Goal: Task Accomplishment & Management: Use online tool/utility

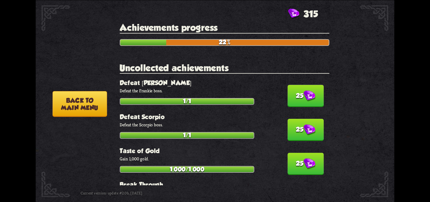
click at [295, 127] on button "25" at bounding box center [305, 130] width 36 height 22
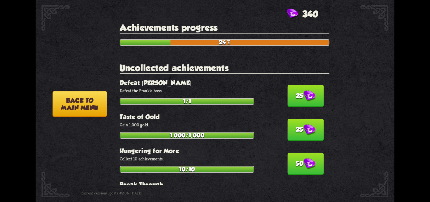
click at [295, 100] on button "25" at bounding box center [305, 96] width 36 height 22
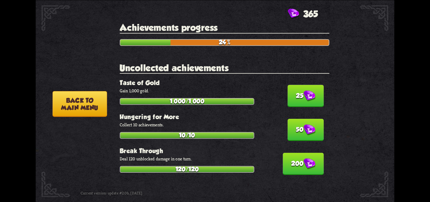
click at [295, 100] on button "25" at bounding box center [305, 96] width 36 height 22
click at [295, 119] on button "50" at bounding box center [305, 130] width 36 height 22
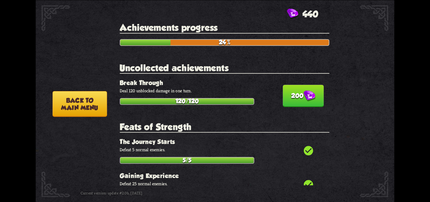
click at [295, 100] on button "200" at bounding box center [303, 96] width 41 height 22
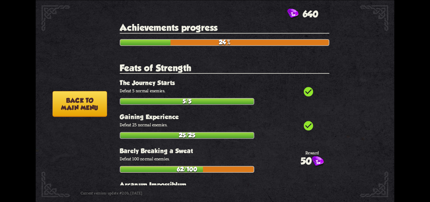
click at [74, 101] on button "Back to main menu" at bounding box center [80, 104] width 54 height 26
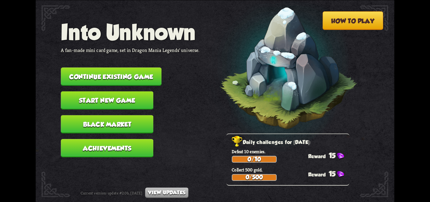
click at [100, 75] on button "Continue existing game" at bounding box center [111, 76] width 101 height 18
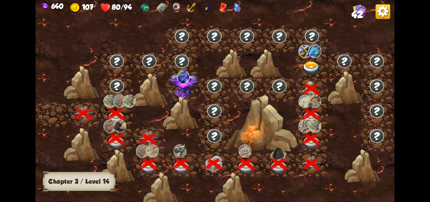
scroll to position [0, 96]
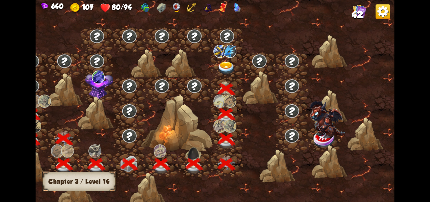
click at [226, 65] on img at bounding box center [226, 67] width 18 height 13
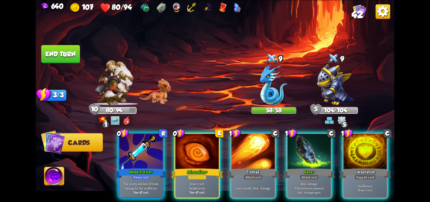
drag, startPoint x: 133, startPoint y: 160, endPoint x: 182, endPoint y: 125, distance: 59.8
click at [140, 156] on div "0 R Weak Potion+ Potion card The enemy will deal 25% less damage for the next 3…" at bounding box center [140, 164] width 45 height 65
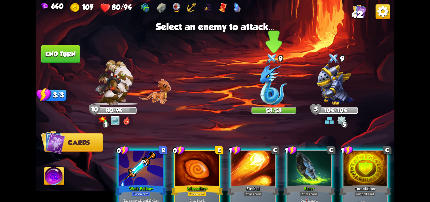
click at [274, 79] on img at bounding box center [273, 84] width 27 height 41
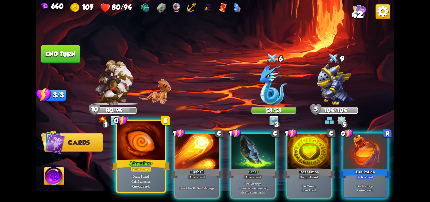
click at [135, 153] on div at bounding box center [141, 141] width 48 height 41
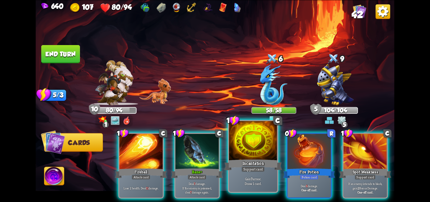
click at [249, 160] on div "Incantation" at bounding box center [253, 164] width 58 height 13
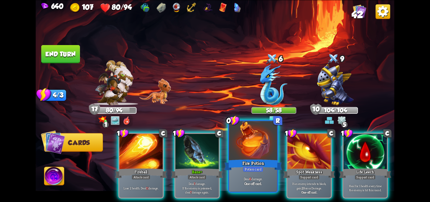
click at [253, 151] on div at bounding box center [253, 141] width 48 height 41
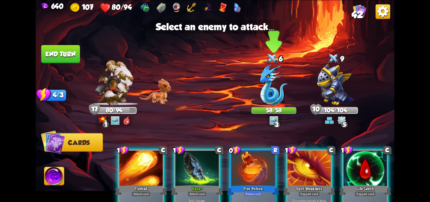
click at [269, 85] on img at bounding box center [273, 84] width 27 height 41
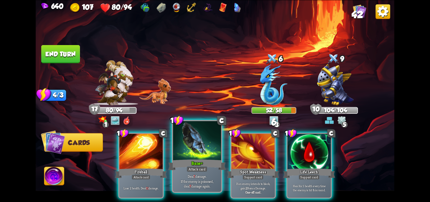
click at [184, 151] on div at bounding box center [197, 141] width 48 height 41
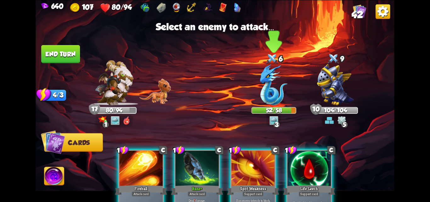
click at [274, 89] on img at bounding box center [273, 84] width 27 height 41
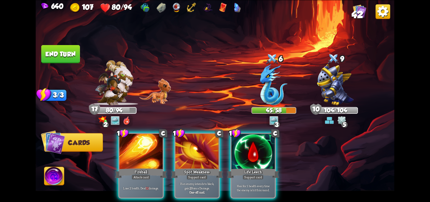
click at [49, 50] on button "End turn" at bounding box center [60, 54] width 39 height 18
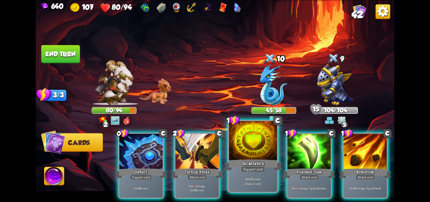
click at [245, 157] on div at bounding box center [253, 141] width 48 height 41
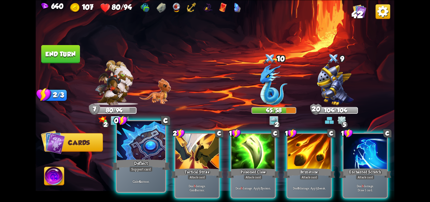
click at [126, 158] on div "Deflect" at bounding box center [141, 164] width 58 height 13
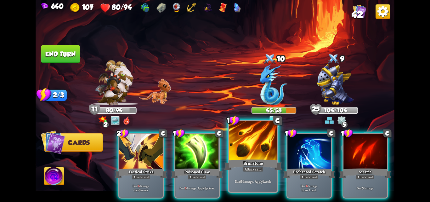
drag, startPoint x: 265, startPoint y: 169, endPoint x: 272, endPoint y: 118, distance: 52.0
click at [264, 169] on div "Brimstone" at bounding box center [253, 164] width 58 height 13
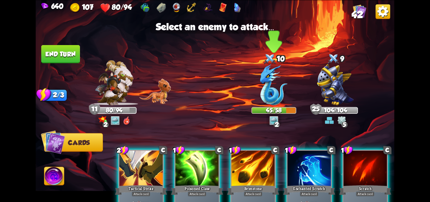
click at [274, 90] on img at bounding box center [273, 84] width 27 height 41
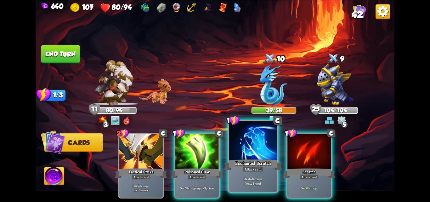
click at [248, 146] on div at bounding box center [253, 141] width 48 height 41
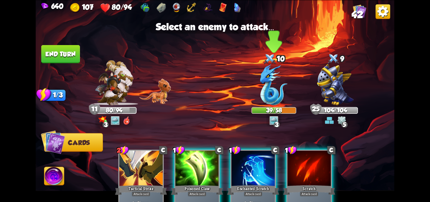
click at [270, 87] on img at bounding box center [273, 84] width 27 height 41
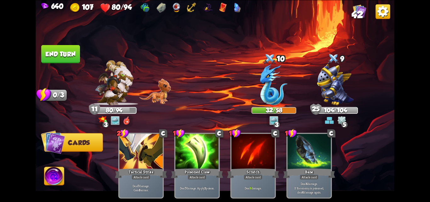
click at [71, 52] on button "End turn" at bounding box center [60, 54] width 39 height 18
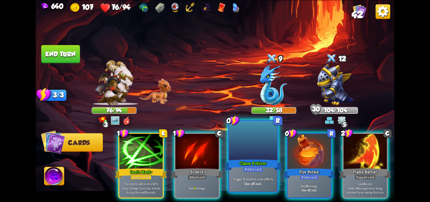
click at [237, 154] on div at bounding box center [253, 141] width 48 height 41
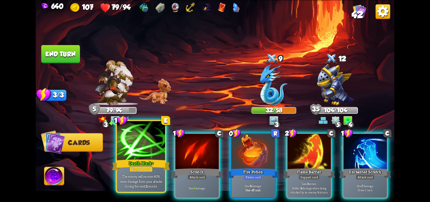
click at [130, 154] on div at bounding box center [141, 141] width 48 height 41
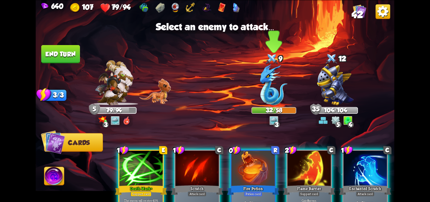
click at [276, 84] on img at bounding box center [273, 84] width 27 height 41
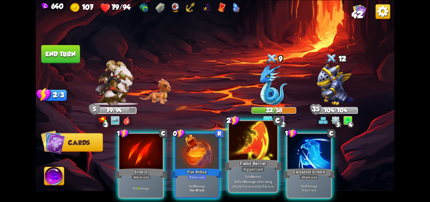
click at [258, 166] on div "Support card" at bounding box center [253, 169] width 24 height 6
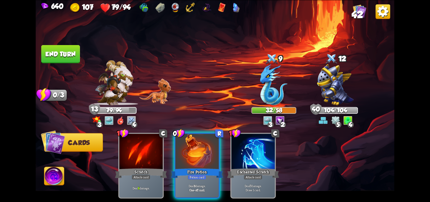
drag, startPoint x: 184, startPoint y: 154, endPoint x: 214, endPoint y: 109, distance: 53.6
click at [186, 151] on div at bounding box center [196, 151] width 43 height 36
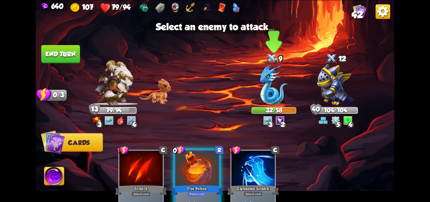
click at [281, 88] on img at bounding box center [273, 84] width 27 height 41
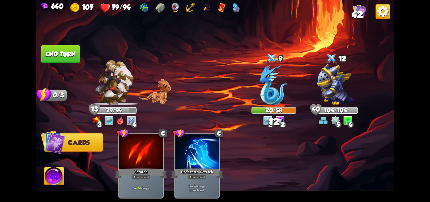
click at [41, 53] on img at bounding box center [215, 101] width 359 height 202
click at [63, 52] on button "End turn" at bounding box center [60, 54] width 39 height 18
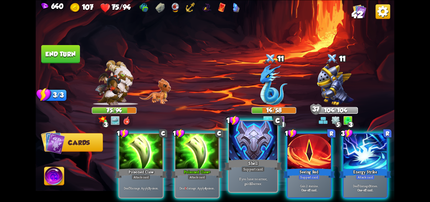
click at [262, 154] on div at bounding box center [253, 141] width 48 height 41
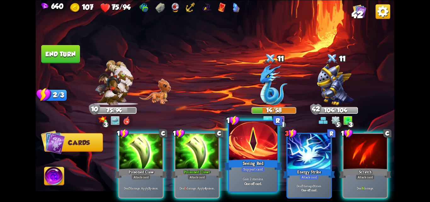
click at [251, 152] on div at bounding box center [253, 141] width 48 height 41
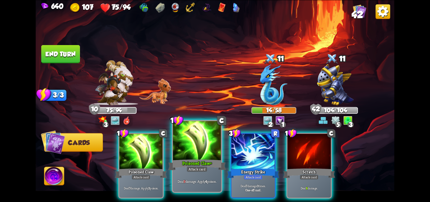
click at [210, 152] on div at bounding box center [197, 141] width 48 height 41
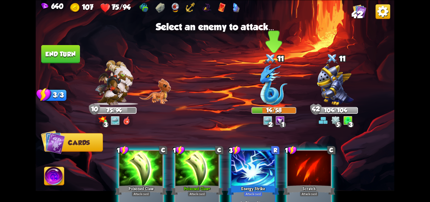
click at [270, 90] on img at bounding box center [273, 84] width 27 height 41
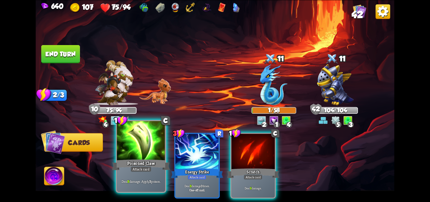
click at [144, 148] on div at bounding box center [141, 141] width 48 height 41
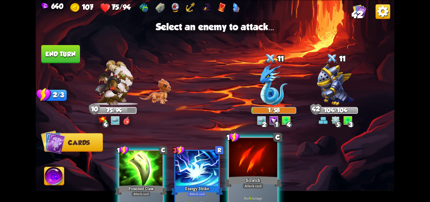
click at [248, 164] on div at bounding box center [253, 157] width 48 height 41
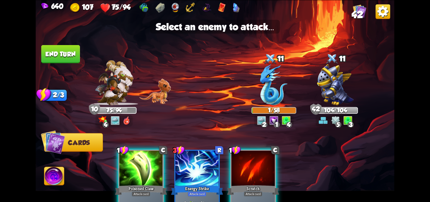
click at [58, 54] on button "End turn" at bounding box center [60, 54] width 39 height 18
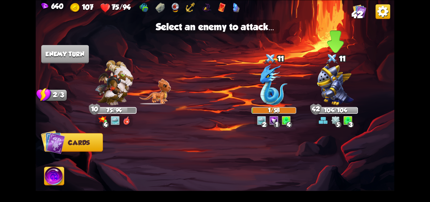
click at [332, 86] on img at bounding box center [335, 84] width 37 height 41
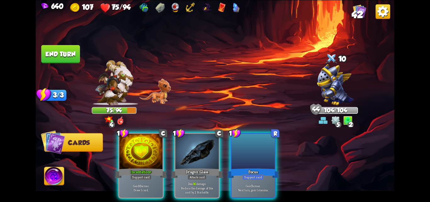
click at [319, 95] on div "Player turn" at bounding box center [215, 100] width 359 height 55
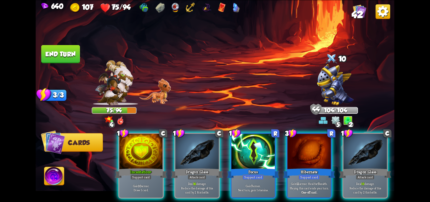
click at [336, 86] on div "Select an enemy to attack... You don't have enough stamina to play that card...…" at bounding box center [215, 101] width 359 height 202
click at [336, 86] on img at bounding box center [335, 84] width 37 height 41
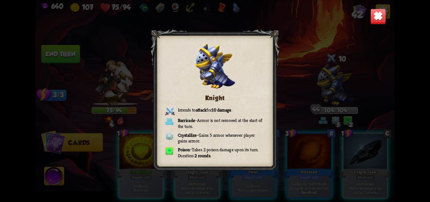
click at [307, 87] on div "Knight Intends to attack for 10 damage . Barricade – Armor is not removed at th…" at bounding box center [215, 101] width 359 height 202
click at [374, 44] on div "Knight Intends to attack for 10 damage . Barricade – Armor is not removed at th…" at bounding box center [215, 101] width 359 height 202
click at [352, 73] on div "Knight Intends to attack for 10 damage . Barricade – Armor is not removed at th…" at bounding box center [215, 101] width 359 height 202
click at [325, 86] on div "Knight Intends to attack for 10 damage . Barricade – Armor is not removed at th…" at bounding box center [215, 101] width 359 height 202
click at [375, 32] on div "Knight Intends to attack for 10 damage . Barricade – Armor is not removed at th…" at bounding box center [215, 101] width 359 height 202
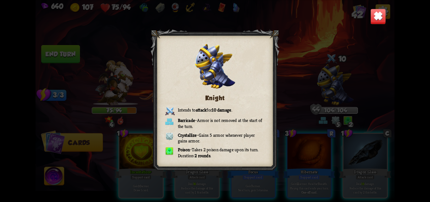
drag, startPoint x: 327, startPoint y: 62, endPoint x: 323, endPoint y: 73, distance: 11.3
click at [327, 62] on div "Knight Intends to attack for 10 damage . Barricade – Armor is not removed at th…" at bounding box center [215, 101] width 359 height 202
drag, startPoint x: 322, startPoint y: 74, endPoint x: 322, endPoint y: 78, distance: 3.5
click at [322, 75] on div "Knight Intends to attack for 10 damage . Barricade – Armor is not removed at th…" at bounding box center [215, 101] width 359 height 202
drag, startPoint x: 322, startPoint y: 78, endPoint x: 323, endPoint y: 81, distance: 3.5
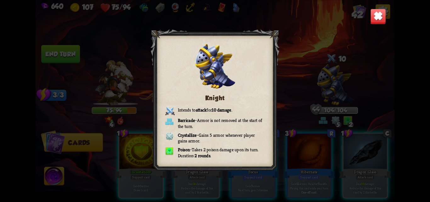
click at [323, 80] on div "Knight Intends to attack for 10 damage . Barricade – Armor is not removed at th…" at bounding box center [215, 101] width 359 height 202
drag, startPoint x: 323, startPoint y: 81, endPoint x: 311, endPoint y: 94, distance: 17.8
click at [320, 86] on div "Knight Intends to attack for 10 damage . Barricade – Armor is not removed at th…" at bounding box center [215, 101] width 359 height 202
click at [311, 95] on div "Knight Intends to attack for 10 damage . Barricade – Armor is not removed at th…" at bounding box center [215, 101] width 359 height 202
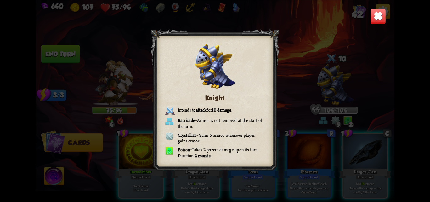
click at [375, 15] on img at bounding box center [378, 16] width 16 height 16
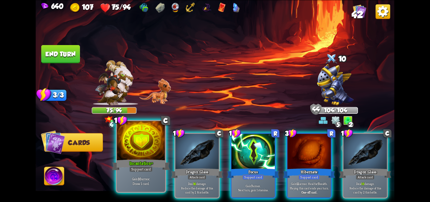
click at [138, 153] on div at bounding box center [141, 141] width 48 height 41
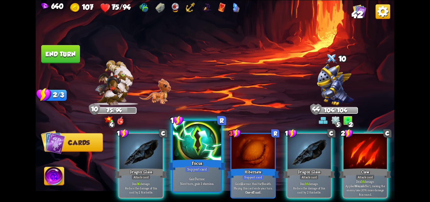
click at [188, 153] on div at bounding box center [197, 141] width 48 height 41
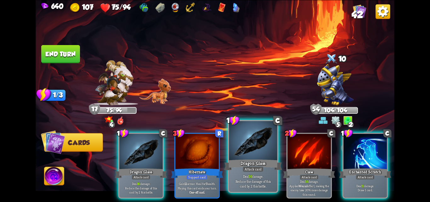
click at [247, 155] on div at bounding box center [253, 141] width 48 height 41
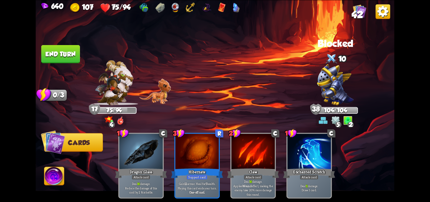
click at [56, 50] on button "End turn" at bounding box center [60, 54] width 39 height 19
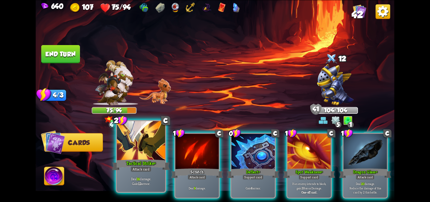
click at [128, 157] on div at bounding box center [141, 141] width 48 height 41
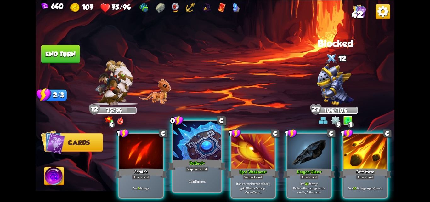
click at [181, 153] on div at bounding box center [197, 141] width 48 height 41
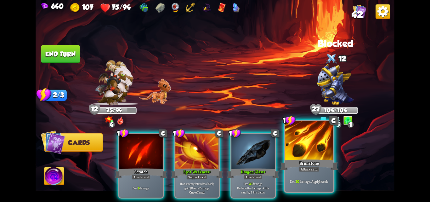
click at [287, 159] on div "Brimstone" at bounding box center [309, 164] width 58 height 13
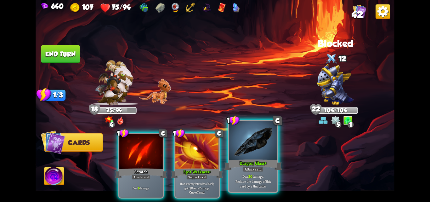
click at [242, 163] on div "Dragon Glass+" at bounding box center [253, 164] width 58 height 13
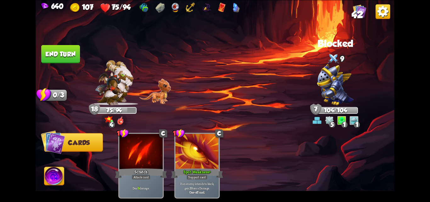
click at [57, 52] on button "End turn" at bounding box center [60, 54] width 39 height 18
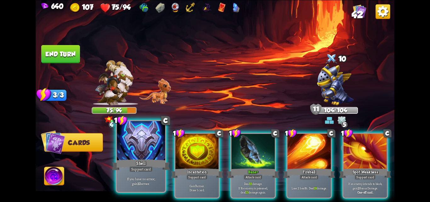
click at [142, 157] on div at bounding box center [141, 141] width 48 height 41
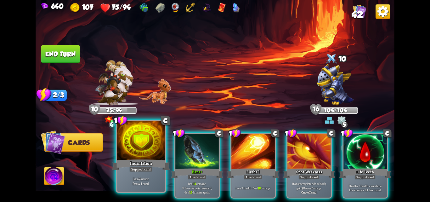
click at [128, 161] on div "Incantation" at bounding box center [141, 164] width 58 height 13
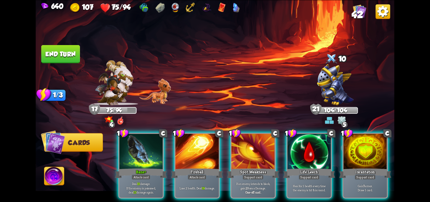
click at [128, 167] on div "Bane+" at bounding box center [141, 173] width 52 height 12
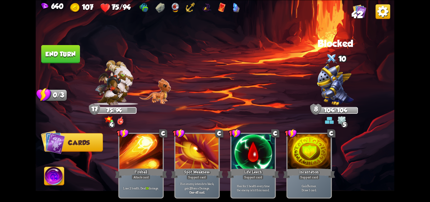
click at [53, 47] on button "End turn" at bounding box center [60, 54] width 39 height 19
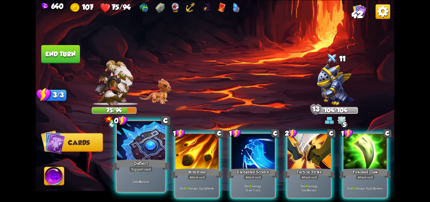
click at [144, 153] on div at bounding box center [141, 141] width 48 height 41
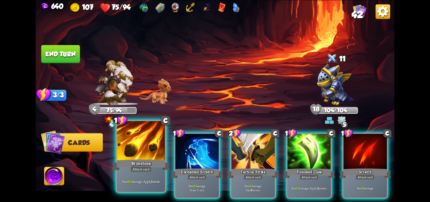
click at [153, 160] on div "Brimstone" at bounding box center [141, 164] width 58 height 13
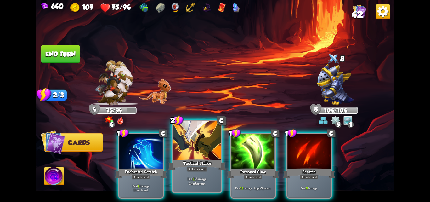
click at [202, 165] on div "Tactical Strike" at bounding box center [197, 164] width 58 height 13
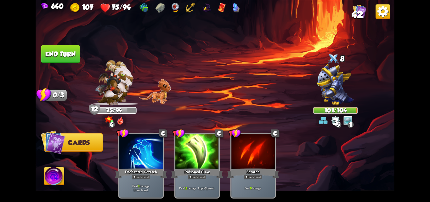
click at [50, 50] on button "End turn" at bounding box center [60, 54] width 39 height 18
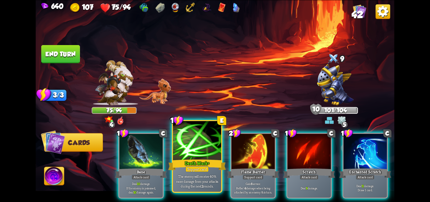
click at [202, 155] on div at bounding box center [197, 141] width 48 height 41
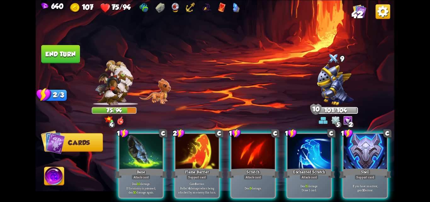
click at [390, 155] on div "1 C Bane Attack card Deal 10 damage. If the enemy is poisoned, deal 10 damage a…" at bounding box center [250, 157] width 287 height 90
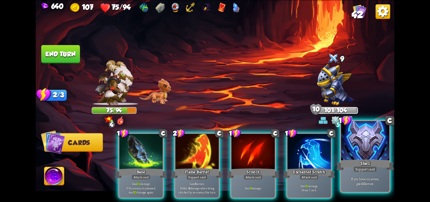
click at [368, 152] on div at bounding box center [365, 141] width 48 height 41
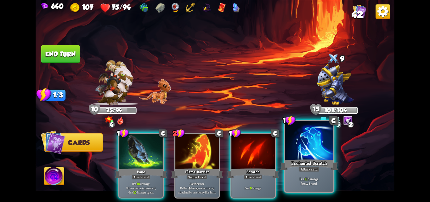
click at [302, 164] on div "Enchanted Scratch" at bounding box center [309, 164] width 58 height 13
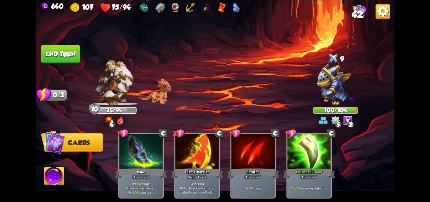
click at [68, 50] on button "End turn" at bounding box center [60, 54] width 39 height 18
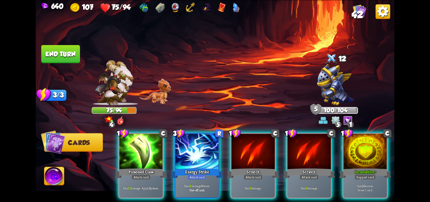
click at [192, 9] on img at bounding box center [190, 8] width 10 height 10
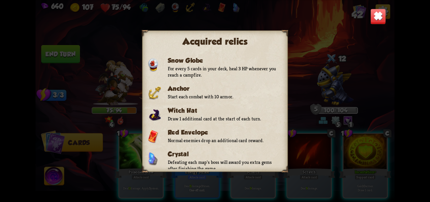
scroll to position [72, 0]
click at [375, 17] on img at bounding box center [378, 16] width 16 height 16
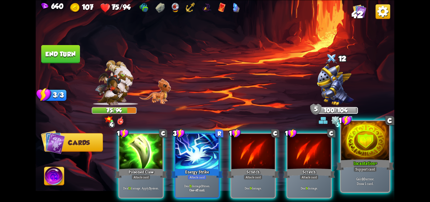
click at [359, 146] on div at bounding box center [365, 141] width 48 height 41
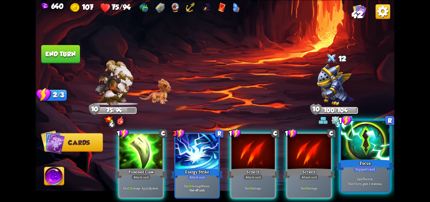
click at [353, 148] on div at bounding box center [365, 141] width 48 height 41
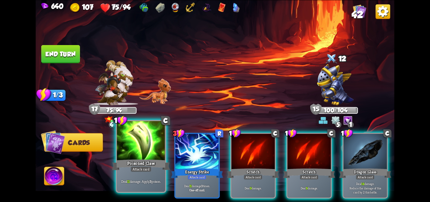
click at [153, 153] on div at bounding box center [141, 141] width 48 height 41
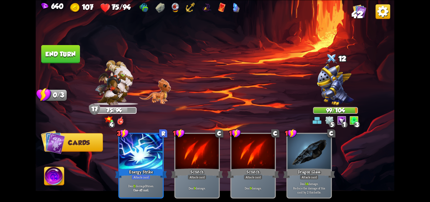
click at [58, 47] on button "End turn" at bounding box center [61, 54] width 40 height 19
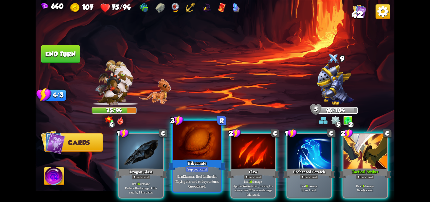
click at [197, 156] on div at bounding box center [197, 141] width 48 height 41
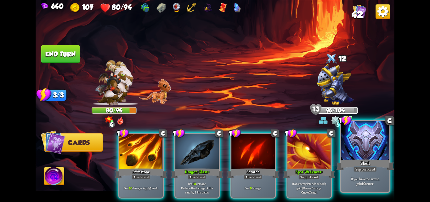
click at [381, 144] on div at bounding box center [365, 141] width 48 height 41
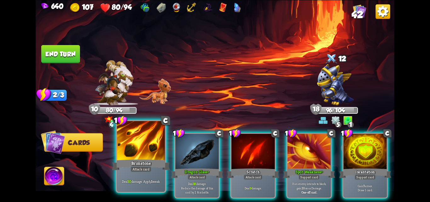
click at [149, 152] on div at bounding box center [141, 141] width 48 height 41
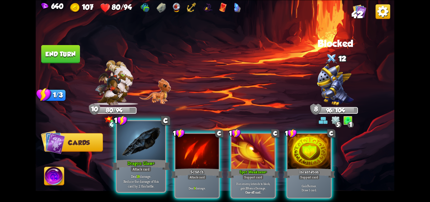
click at [133, 155] on div at bounding box center [141, 141] width 48 height 41
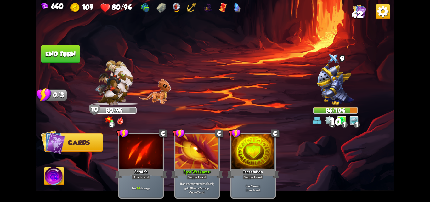
click at [56, 53] on button "End turn" at bounding box center [60, 54] width 39 height 18
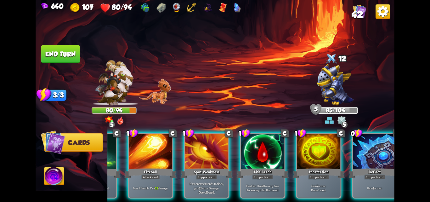
scroll to position [0, 56]
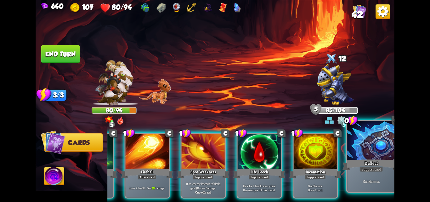
click at [375, 188] on div "Gain 4 armor." at bounding box center [371, 180] width 48 height 21
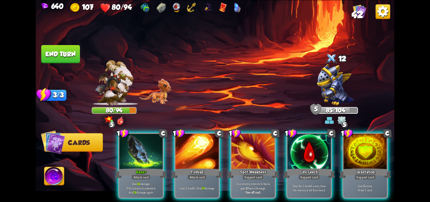
scroll to position [0, 0]
click at [429, 89] on div "640 107 80/94 42 Select an enemy to attack... You don't have enough stamina to …" at bounding box center [215, 101] width 430 height 202
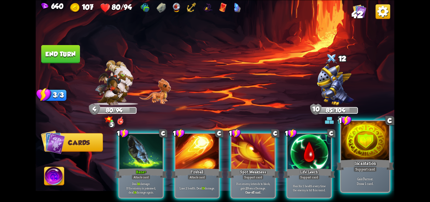
click at [366, 152] on div at bounding box center [365, 141] width 48 height 41
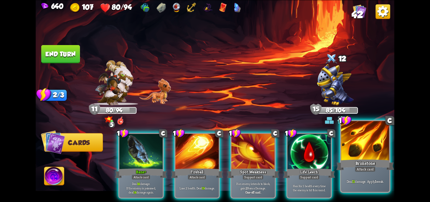
click at [374, 165] on div "Brimstone" at bounding box center [365, 164] width 58 height 13
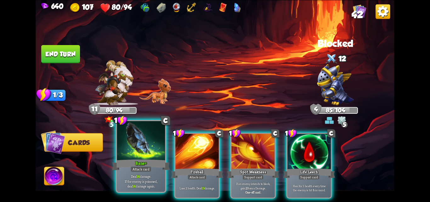
click at [153, 157] on div at bounding box center [141, 141] width 48 height 41
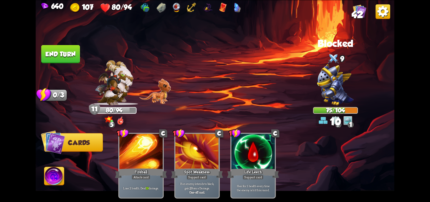
click at [64, 53] on button "End turn" at bounding box center [61, 54] width 40 height 19
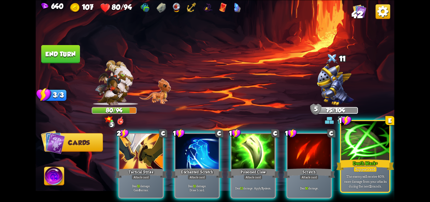
click at [350, 170] on div "Death Mark+" at bounding box center [365, 164] width 58 height 13
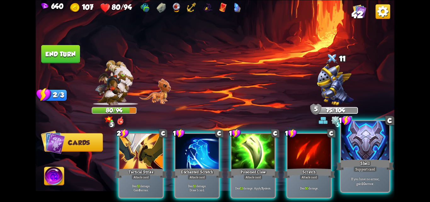
click at [352, 171] on div "If you have no armor, gain 10 armor." at bounding box center [365, 180] width 48 height 21
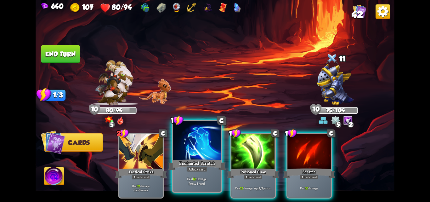
click at [191, 163] on div "Enchanted Scratch" at bounding box center [197, 164] width 58 height 13
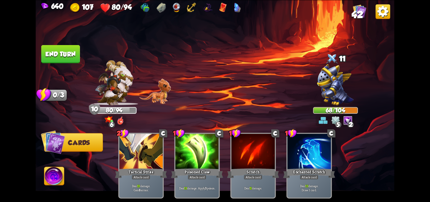
click at [75, 56] on button "End turn" at bounding box center [60, 54] width 39 height 18
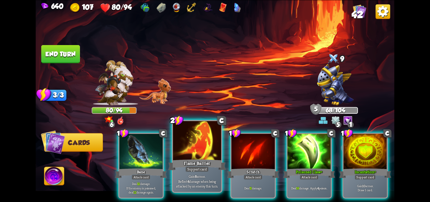
drag, startPoint x: 189, startPoint y: 179, endPoint x: 211, endPoint y: 172, distance: 23.4
click at [189, 178] on p "Gain 8 armor. Reflect 4 damage when being attacked by an enemy this turn." at bounding box center [197, 181] width 46 height 14
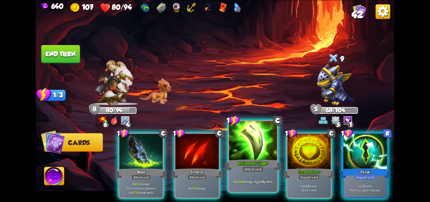
click at [245, 165] on div "Poisoned Claw+" at bounding box center [253, 164] width 58 height 13
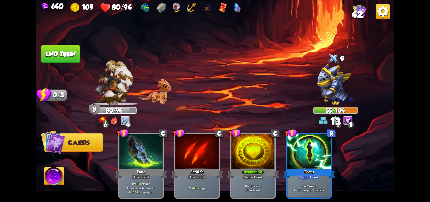
click at [55, 51] on button "End turn" at bounding box center [60, 54] width 39 height 19
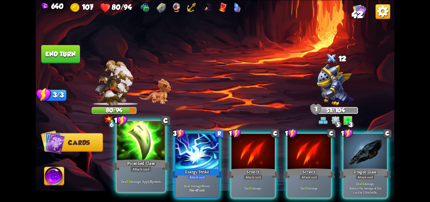
click at [129, 172] on div "Deal 13 damage. Apply 3 poison." at bounding box center [141, 180] width 48 height 21
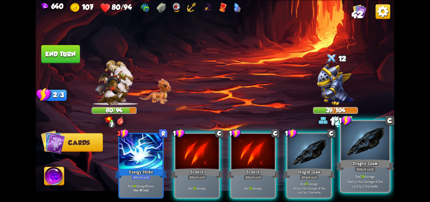
click at [349, 165] on div "Dragon Glass" at bounding box center [365, 164] width 58 height 13
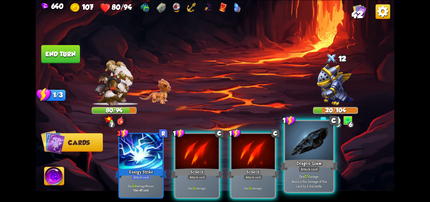
click at [324, 164] on div "Dragon Glass" at bounding box center [309, 164] width 58 height 13
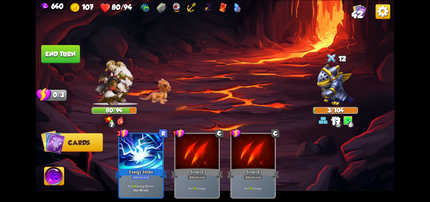
click at [61, 58] on button "End turn" at bounding box center [61, 54] width 40 height 19
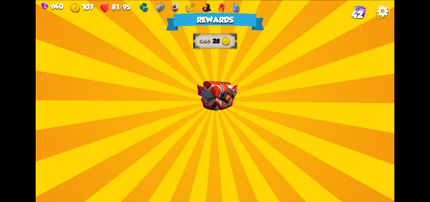
click at [205, 95] on img at bounding box center [217, 96] width 41 height 30
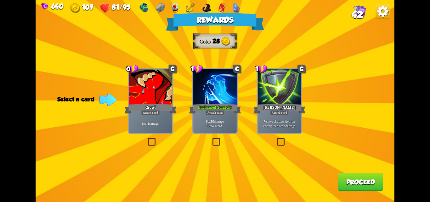
click at [211, 139] on label at bounding box center [211, 139] width 0 height 0
click at [0, 0] on input "checkbox" at bounding box center [0, 0] width 0 height 0
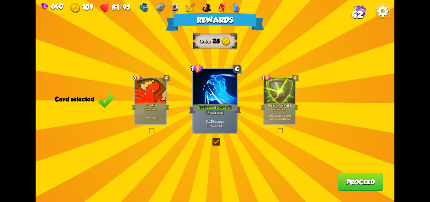
click at [359, 181] on button "Proceed" at bounding box center [359, 181] width 45 height 18
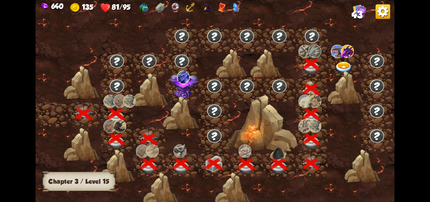
scroll to position [0, 96]
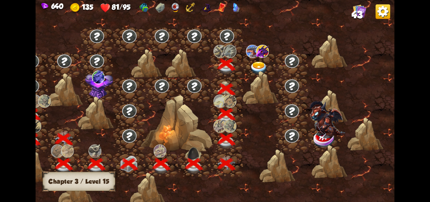
click at [260, 65] on img at bounding box center [258, 67] width 18 height 13
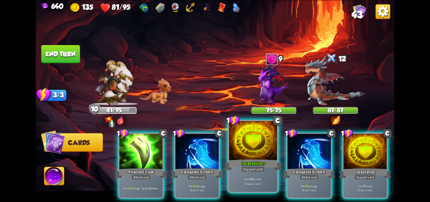
click at [257, 143] on div at bounding box center [253, 141] width 48 height 41
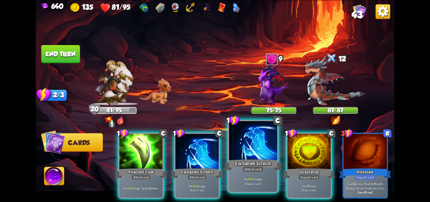
click at [246, 141] on div at bounding box center [253, 141] width 48 height 41
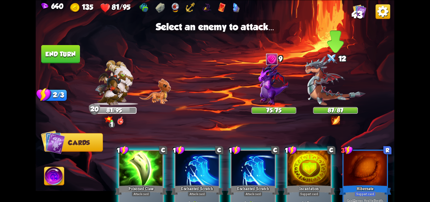
click at [318, 94] on img at bounding box center [335, 80] width 60 height 49
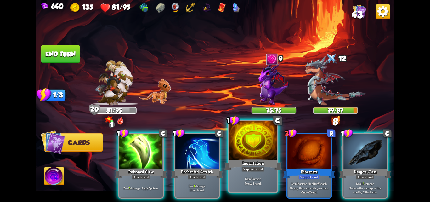
drag, startPoint x: 219, startPoint y: 150, endPoint x: 234, endPoint y: 142, distance: 16.5
click at [219, 150] on div at bounding box center [196, 151] width 43 height 36
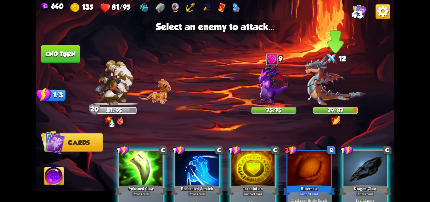
click at [325, 95] on img at bounding box center [335, 80] width 60 height 49
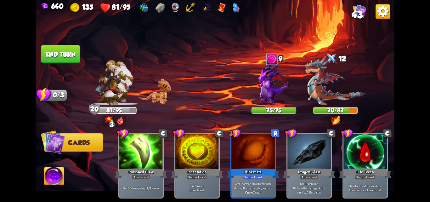
click at [84, 63] on img at bounding box center [215, 101] width 359 height 202
click at [65, 44] on img at bounding box center [215, 101] width 359 height 202
click at [62, 47] on button "End turn" at bounding box center [60, 54] width 39 height 19
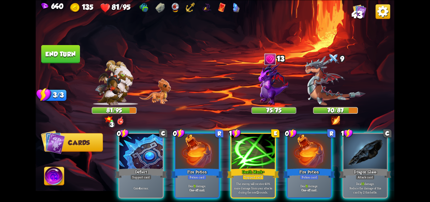
drag, startPoint x: 269, startPoint y: 140, endPoint x: 292, endPoint y: 106, distance: 41.8
click at [270, 139] on div at bounding box center [252, 151] width 43 height 36
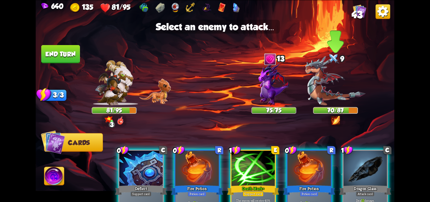
click at [319, 92] on img at bounding box center [335, 80] width 60 height 49
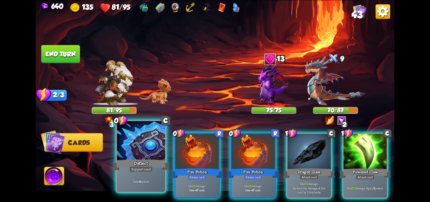
click at [134, 149] on div at bounding box center [141, 141] width 48 height 41
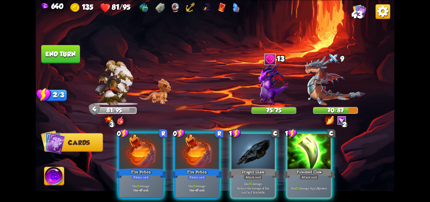
drag, startPoint x: 134, startPoint y: 149, endPoint x: 243, endPoint y: 104, distance: 118.1
click at [134, 149] on div at bounding box center [140, 151] width 43 height 36
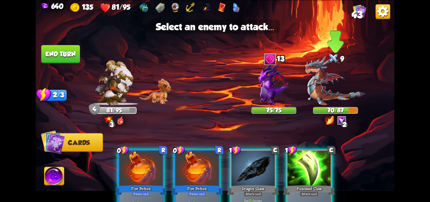
click at [313, 81] on img at bounding box center [335, 80] width 60 height 49
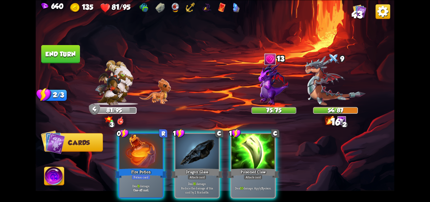
drag, startPoint x: 143, startPoint y: 145, endPoint x: 318, endPoint y: 80, distance: 186.4
click at [141, 145] on div at bounding box center [140, 151] width 43 height 36
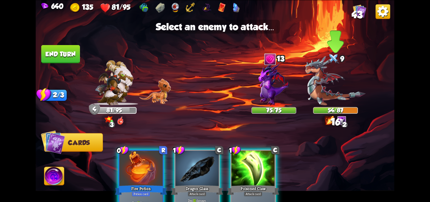
click at [305, 86] on img at bounding box center [335, 80] width 60 height 49
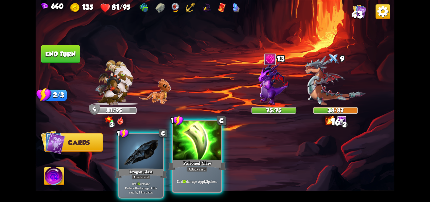
click at [195, 157] on div at bounding box center [197, 141] width 48 height 41
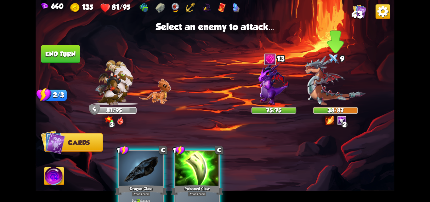
click at [328, 80] on img at bounding box center [335, 80] width 60 height 49
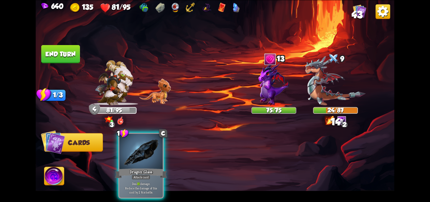
drag, startPoint x: 144, startPoint y: 163, endPoint x: 294, endPoint y: 75, distance: 173.2
click at [149, 167] on div "Dragon Glass" at bounding box center [141, 173] width 52 height 12
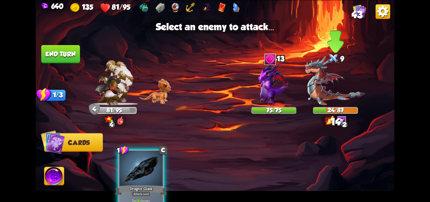
click at [316, 68] on img at bounding box center [335, 80] width 60 height 49
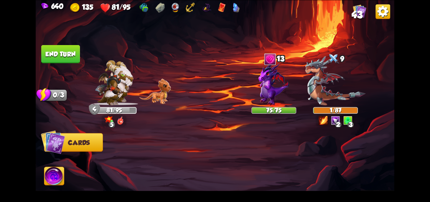
click at [57, 53] on button "End turn" at bounding box center [61, 54] width 40 height 19
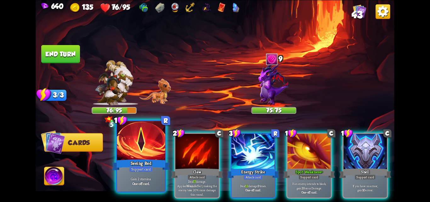
click at [125, 162] on div "Seeing Red" at bounding box center [141, 164] width 58 height 13
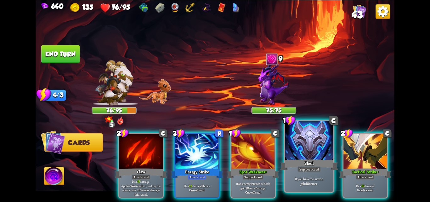
click at [318, 159] on div "Shell" at bounding box center [309, 164] width 58 height 13
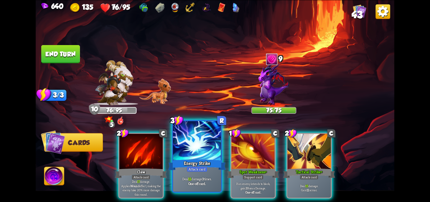
click at [199, 161] on div "Energy Strike" at bounding box center [197, 164] width 58 height 13
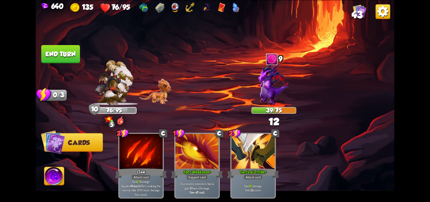
click at [61, 52] on button "End turn" at bounding box center [60, 54] width 39 height 18
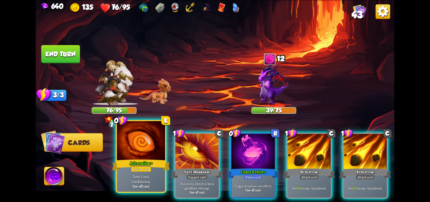
click at [139, 150] on div at bounding box center [141, 141] width 48 height 41
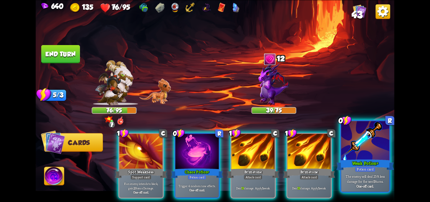
click at [365, 170] on div "Potion card" at bounding box center [364, 169] width 21 height 6
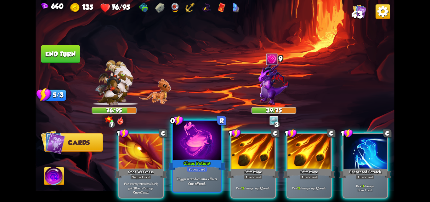
click at [183, 169] on div "Chaos Potion+" at bounding box center [197, 164] width 58 height 13
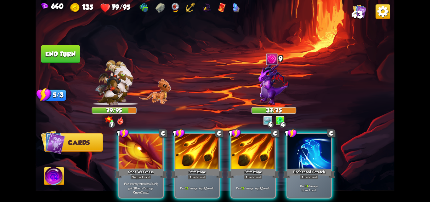
click at [183, 169] on div "Brimstone" at bounding box center [197, 173] width 52 height 12
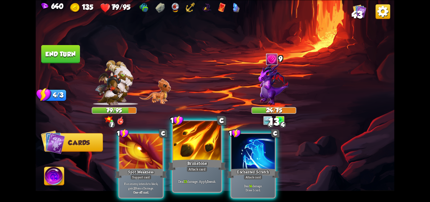
click at [204, 171] on div "Attack card" at bounding box center [196, 169] width 21 height 6
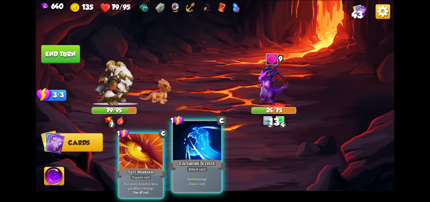
click at [186, 170] on div "Attack card" at bounding box center [196, 169] width 21 height 6
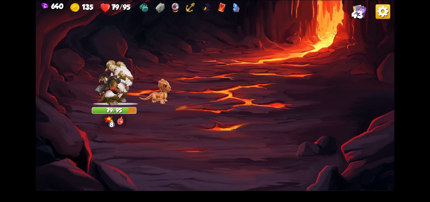
click at [371, 15] on img at bounding box center [215, 101] width 359 height 202
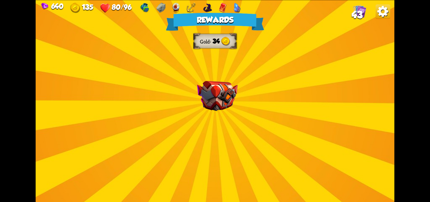
click at [359, 13] on span "43" at bounding box center [356, 14] width 11 height 11
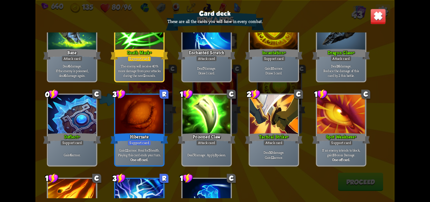
scroll to position [670, 0]
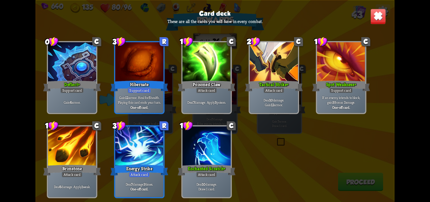
click at [371, 14] on img at bounding box center [378, 16] width 16 height 16
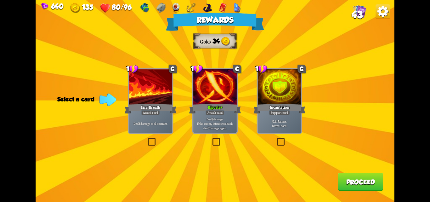
drag, startPoint x: 216, startPoint y: 139, endPoint x: 273, endPoint y: 149, distance: 57.2
click at [211, 139] on label at bounding box center [211, 139] width 0 height 0
click at [0, 0] on input "checkbox" at bounding box center [0, 0] width 0 height 0
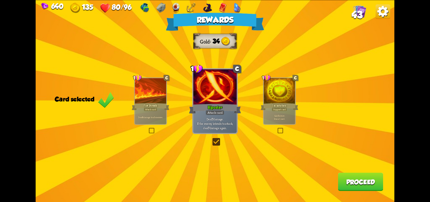
click at [366, 185] on button "Proceed" at bounding box center [359, 181] width 45 height 18
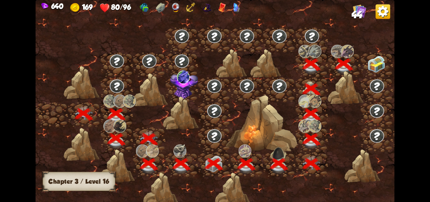
scroll to position [0, 96]
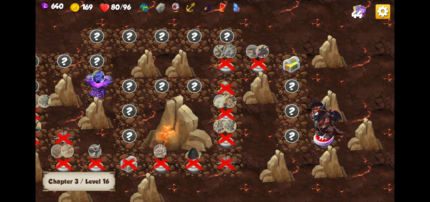
click at [285, 67] on img at bounding box center [291, 64] width 18 height 17
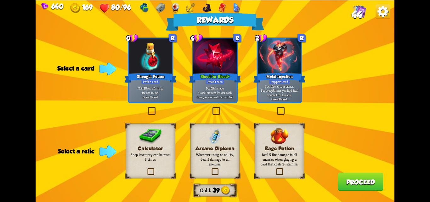
click at [147, 108] on label at bounding box center [147, 108] width 0 height 0
click at [0, 0] on input "checkbox" at bounding box center [0, 0] width 0 height 0
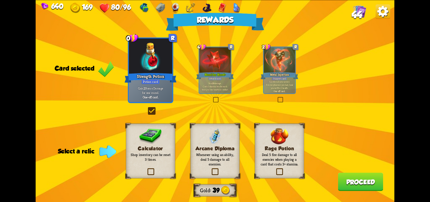
click at [147, 108] on label at bounding box center [147, 108] width 0 height 0
click at [0, 0] on input "checkbox" at bounding box center [0, 0] width 0 height 0
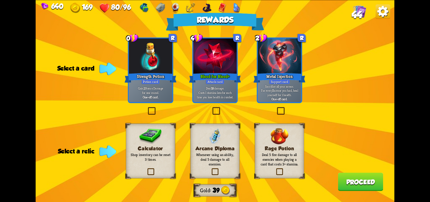
click at [147, 108] on label at bounding box center [147, 108] width 0 height 0
click at [0, 0] on input "checkbox" at bounding box center [0, 0] width 0 height 0
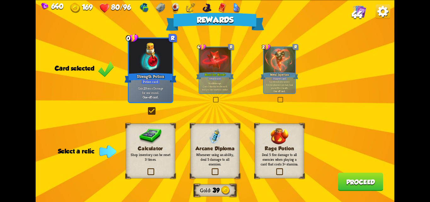
drag, startPoint x: 214, startPoint y: 173, endPoint x: 220, endPoint y: 174, distance: 6.4
click at [220, 174] on div "Arcane Diploma Whenever using an ability, deal 5 damage to all enemies." at bounding box center [214, 150] width 49 height 55
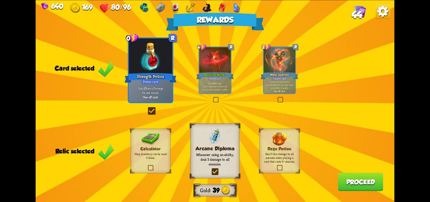
click at [285, 166] on div "Rage Potion Deal 5 fire damage to all enemies when playing a card that costs 3+…" at bounding box center [279, 150] width 40 height 45
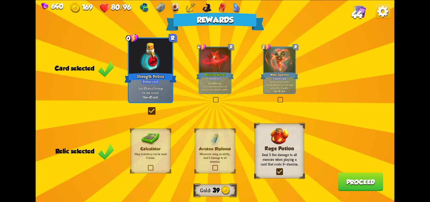
click at [367, 183] on button "Proceed" at bounding box center [359, 181] width 45 height 18
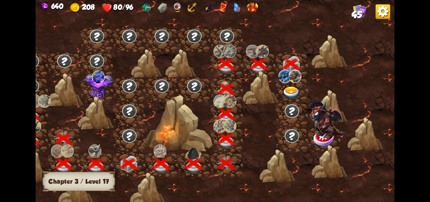
click at [286, 91] on img at bounding box center [291, 92] width 18 height 13
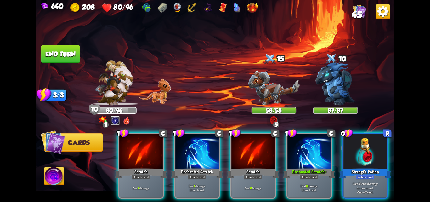
drag, startPoint x: 362, startPoint y: 173, endPoint x: 350, endPoint y: 183, distance: 15.4
click at [362, 178] on div "Gain 2 Bonus Damage for one round. One-off card." at bounding box center [364, 187] width 43 height 19
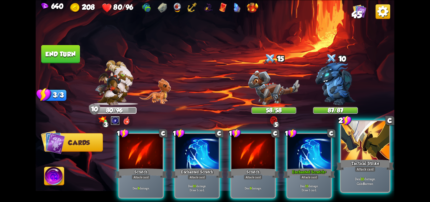
click at [354, 172] on div "Deal 10 damage. Gain 8 armor." at bounding box center [365, 180] width 48 height 21
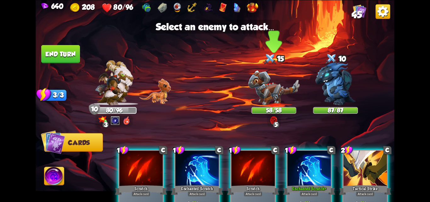
click at [274, 92] on img at bounding box center [274, 87] width 52 height 35
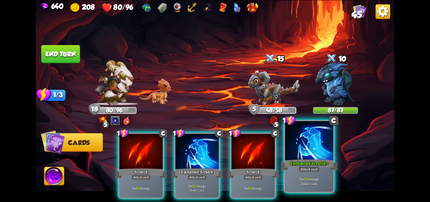
click at [294, 140] on div at bounding box center [309, 141] width 48 height 41
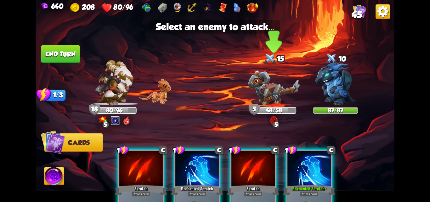
click at [268, 92] on img at bounding box center [274, 87] width 52 height 35
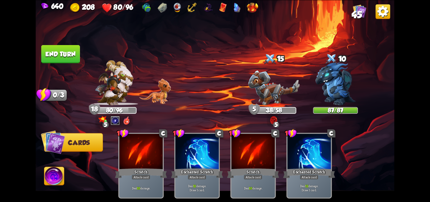
click at [69, 56] on button "End turn" at bounding box center [61, 54] width 40 height 19
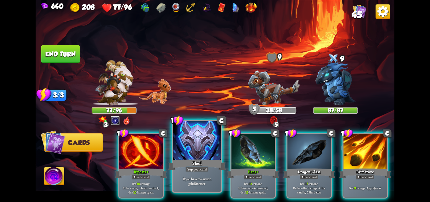
click at [201, 163] on div "Shell" at bounding box center [197, 164] width 58 height 13
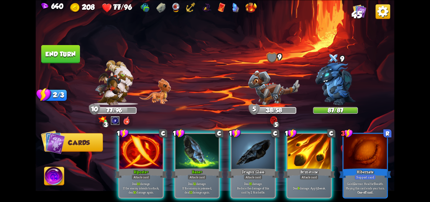
drag, startPoint x: 319, startPoint y: 147, endPoint x: 296, endPoint y: 102, distance: 50.4
click at [317, 144] on div at bounding box center [308, 151] width 43 height 36
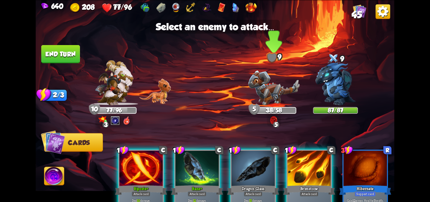
click at [274, 94] on img at bounding box center [274, 87] width 52 height 35
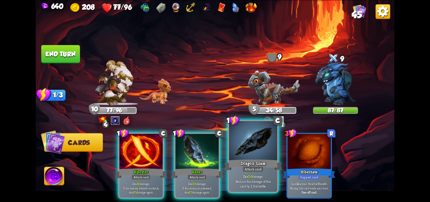
drag, startPoint x: 242, startPoint y: 151, endPoint x: 249, endPoint y: 138, distance: 14.3
click at [245, 144] on div at bounding box center [253, 141] width 48 height 41
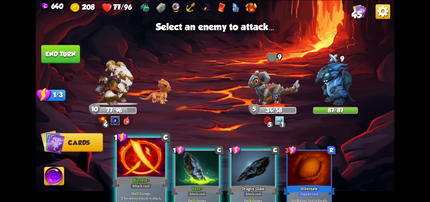
click at [145, 166] on div at bounding box center [141, 157] width 48 height 41
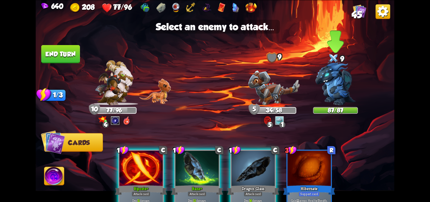
click at [338, 90] on img at bounding box center [335, 83] width 40 height 43
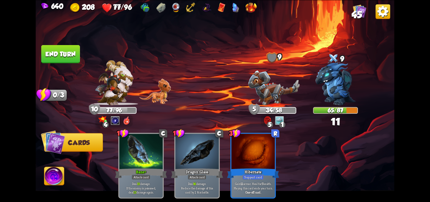
click at [65, 53] on button "End turn" at bounding box center [60, 54] width 39 height 18
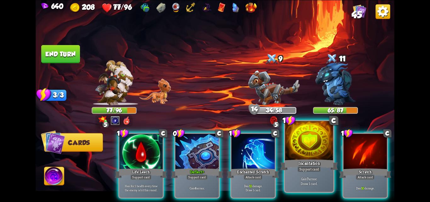
click at [299, 141] on div at bounding box center [309, 141] width 48 height 41
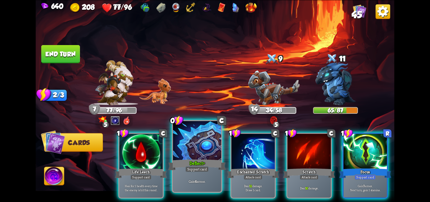
click at [204, 144] on div at bounding box center [197, 141] width 48 height 41
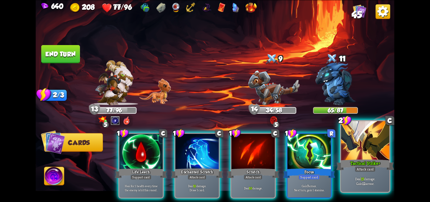
click at [363, 155] on div at bounding box center [365, 141] width 48 height 41
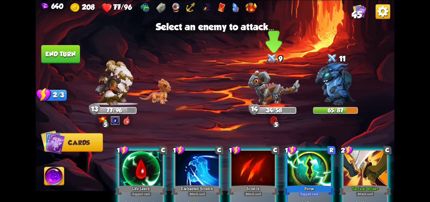
click at [260, 79] on img at bounding box center [274, 87] width 52 height 35
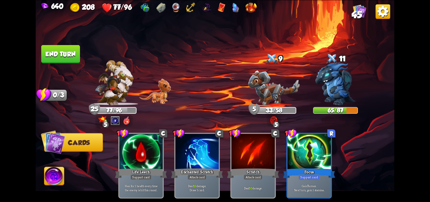
click at [72, 56] on button "End turn" at bounding box center [60, 54] width 39 height 18
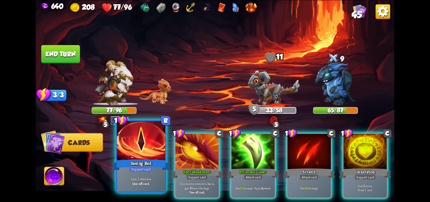
click at [129, 158] on div "Seeing Red" at bounding box center [141, 164] width 58 height 13
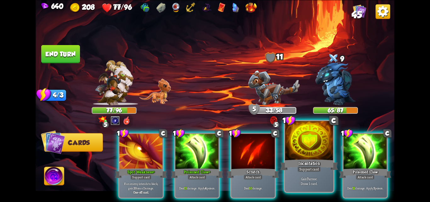
click at [296, 159] on div "Incantation" at bounding box center [309, 164] width 58 height 13
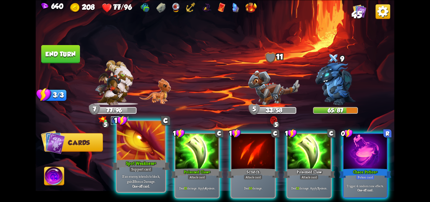
click at [130, 159] on div "Spot Weakness+" at bounding box center [141, 164] width 58 height 13
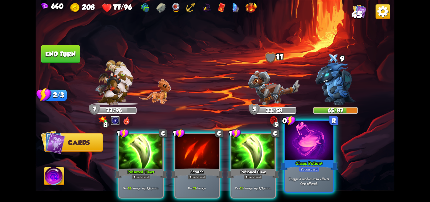
click at [298, 158] on div "Chaos Potion+" at bounding box center [309, 164] width 58 height 13
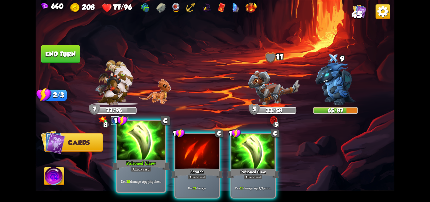
click at [126, 147] on div at bounding box center [141, 141] width 48 height 41
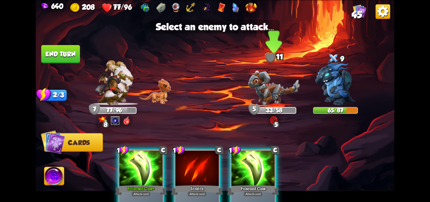
click at [274, 88] on img at bounding box center [274, 87] width 52 height 35
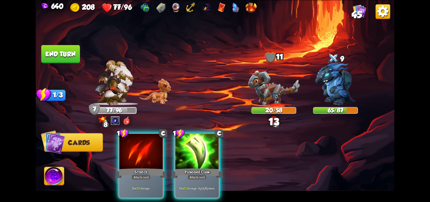
drag, startPoint x: 192, startPoint y: 139, endPoint x: 244, endPoint y: 99, distance: 65.0
click at [198, 133] on div at bounding box center [196, 151] width 43 height 36
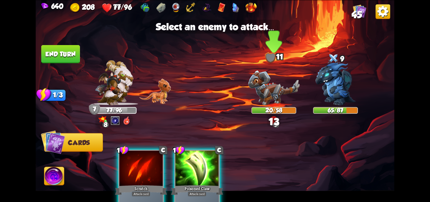
click at [263, 90] on img at bounding box center [274, 87] width 52 height 35
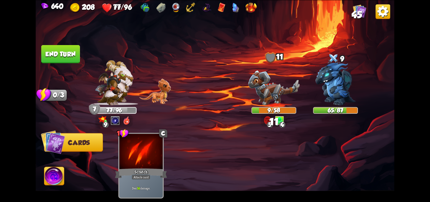
click at [48, 55] on button "End turn" at bounding box center [60, 54] width 39 height 18
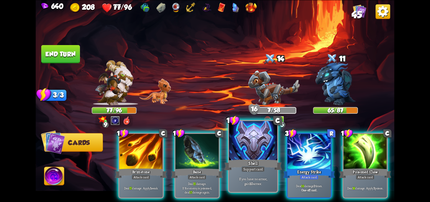
click at [236, 148] on div at bounding box center [253, 141] width 48 height 41
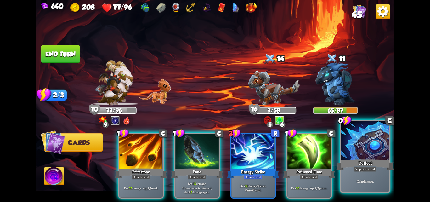
click at [366, 150] on div at bounding box center [365, 141] width 48 height 41
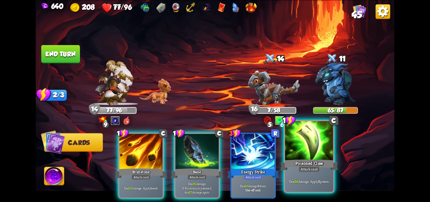
click at [299, 149] on div at bounding box center [309, 141] width 48 height 41
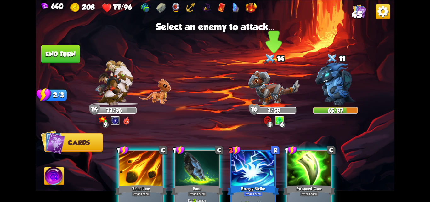
click at [271, 87] on img at bounding box center [274, 87] width 52 height 35
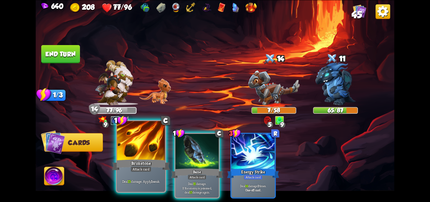
click at [138, 150] on div at bounding box center [141, 141] width 48 height 41
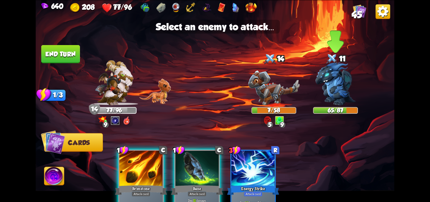
click at [326, 80] on img at bounding box center [335, 83] width 40 height 43
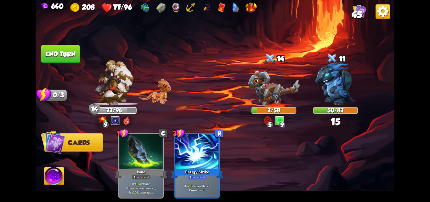
click at [42, 52] on button "End turn" at bounding box center [60, 54] width 39 height 19
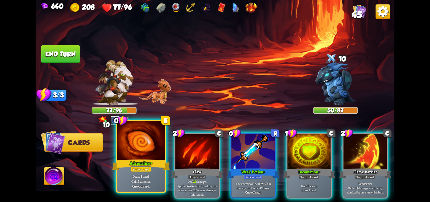
click at [131, 141] on div at bounding box center [141, 141] width 48 height 41
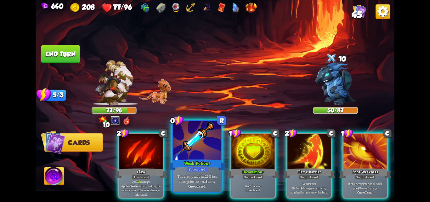
click at [189, 153] on div at bounding box center [197, 141] width 48 height 41
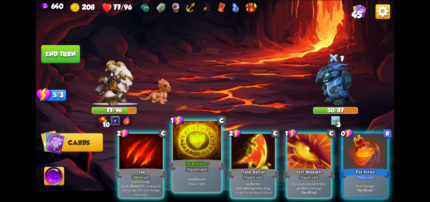
click at [203, 155] on div at bounding box center [197, 141] width 48 height 41
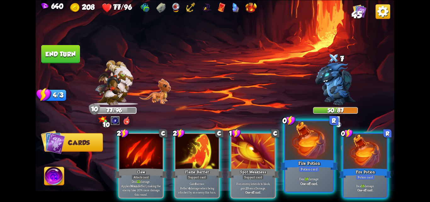
click at [309, 156] on div at bounding box center [309, 141] width 48 height 41
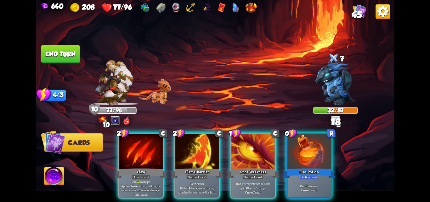
click at [309, 156] on div at bounding box center [308, 151] width 43 height 36
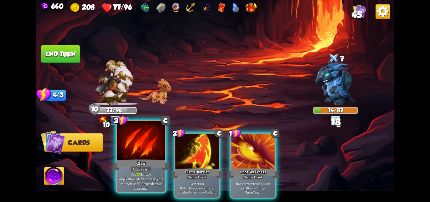
click at [144, 160] on div "Claw" at bounding box center [141, 164] width 58 height 13
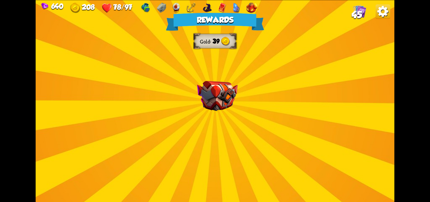
click at [223, 85] on img at bounding box center [217, 96] width 41 height 30
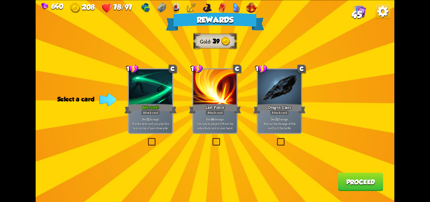
click at [275, 139] on label at bounding box center [275, 139] width 0 height 0
click at [0, 0] on input "checkbox" at bounding box center [0, 0] width 0 height 0
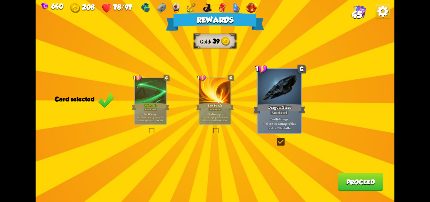
click at [363, 186] on button "Proceed" at bounding box center [359, 181] width 45 height 18
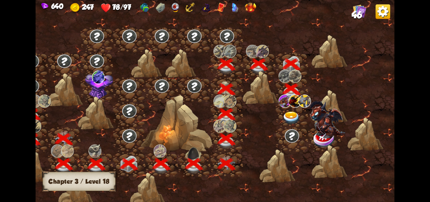
click at [292, 117] on img at bounding box center [291, 117] width 18 height 13
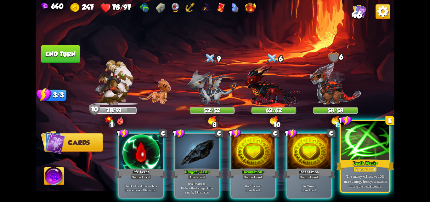
click at [363, 147] on div at bounding box center [365, 141] width 48 height 41
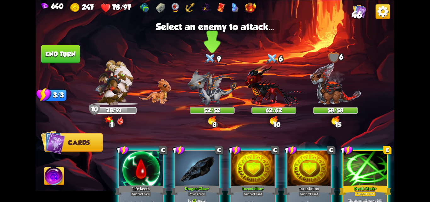
click at [210, 85] on img at bounding box center [211, 87] width 49 height 36
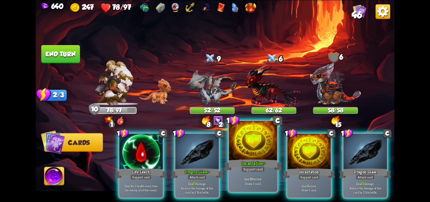
click at [247, 159] on div "Incantation+" at bounding box center [253, 164] width 58 height 13
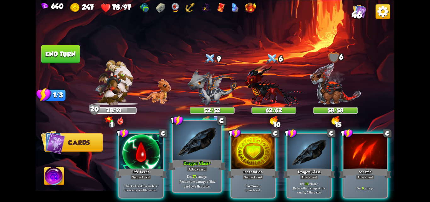
drag, startPoint x: 204, startPoint y: 154, endPoint x: 206, endPoint y: 92, distance: 62.3
click at [204, 152] on div at bounding box center [197, 141] width 48 height 41
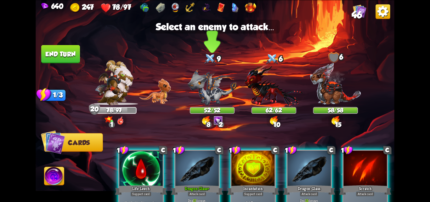
click at [206, 83] on img at bounding box center [211, 87] width 49 height 36
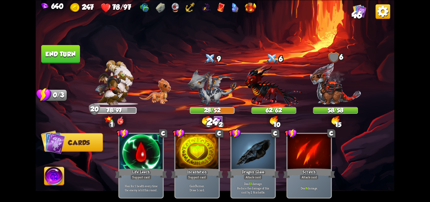
click at [69, 52] on button "End turn" at bounding box center [60, 54] width 39 height 18
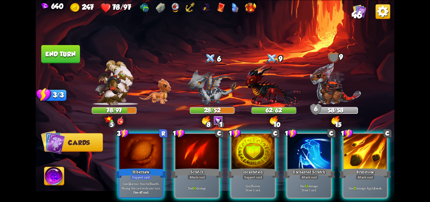
click at [169, 6] on div at bounding box center [197, 9] width 117 height 12
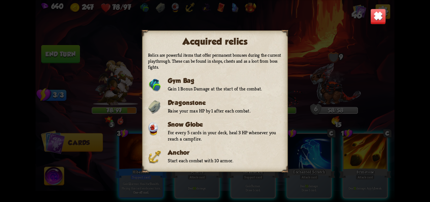
click at [375, 18] on img at bounding box center [378, 16] width 16 height 16
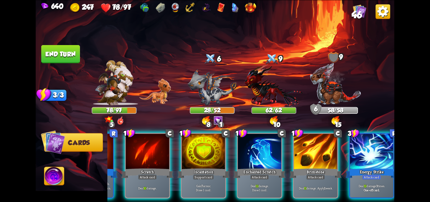
scroll to position [0, 56]
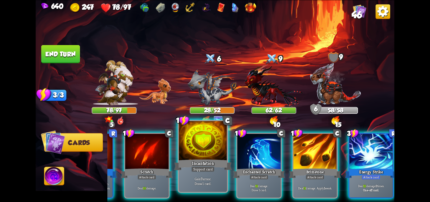
click at [214, 169] on div "Support card" at bounding box center [203, 169] width 24 height 6
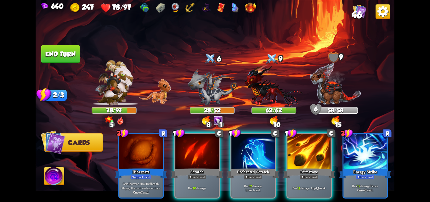
scroll to position [0, 0]
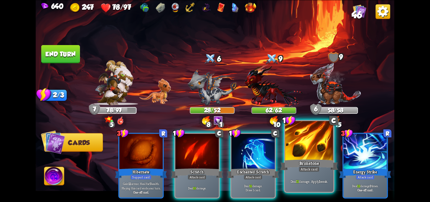
click at [294, 154] on div at bounding box center [309, 141] width 48 height 41
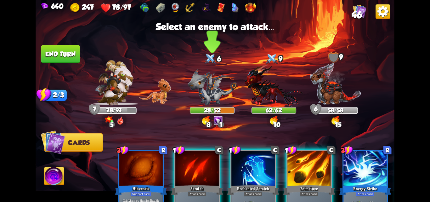
click at [199, 88] on img at bounding box center [211, 87] width 49 height 36
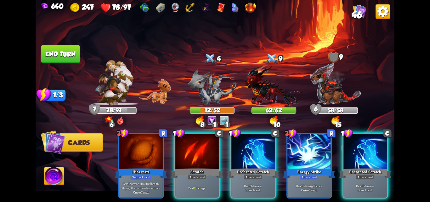
drag, startPoint x: 367, startPoint y: 164, endPoint x: 313, endPoint y: 124, distance: 66.5
click at [365, 167] on div "Enchanted Scratch" at bounding box center [365, 173] width 52 height 12
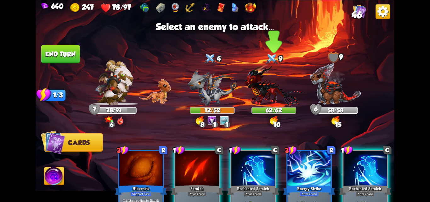
click at [267, 89] on img at bounding box center [273, 85] width 58 height 43
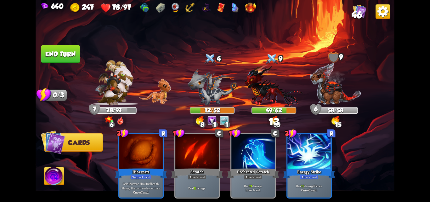
click at [61, 64] on img at bounding box center [215, 101] width 359 height 202
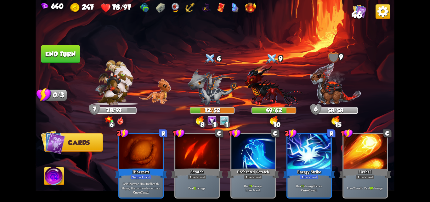
click at [62, 59] on button "End turn" at bounding box center [60, 54] width 39 height 18
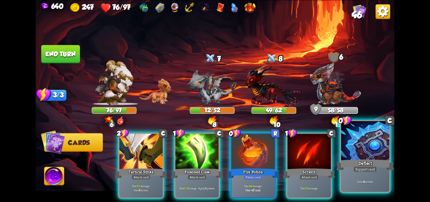
click at [357, 162] on div "Deflect" at bounding box center [365, 164] width 58 height 13
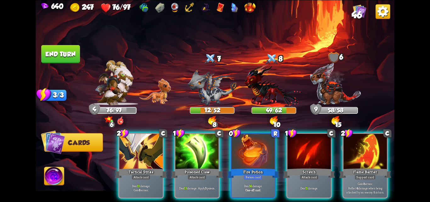
drag, startPoint x: 137, startPoint y: 146, endPoint x: 175, endPoint y: 102, distance: 57.7
click at [142, 139] on div at bounding box center [140, 151] width 43 height 36
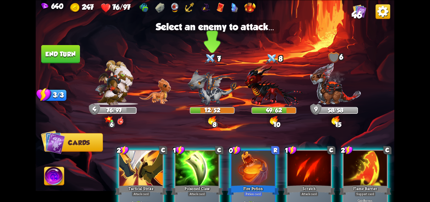
click at [205, 89] on img at bounding box center [211, 87] width 49 height 36
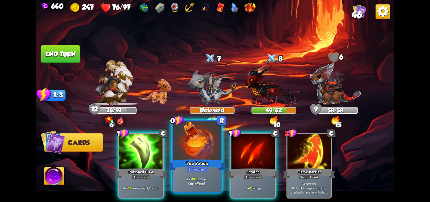
click at [192, 150] on div at bounding box center [197, 141] width 48 height 41
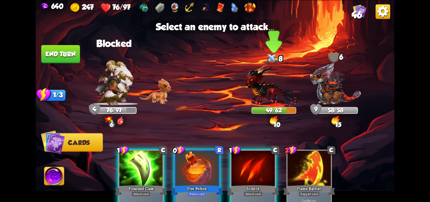
click at [269, 92] on img at bounding box center [273, 85] width 58 height 43
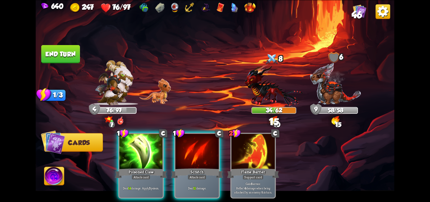
drag, startPoint x: 153, startPoint y: 149, endPoint x: 220, endPoint y: 103, distance: 80.3
click at [156, 147] on div at bounding box center [140, 151] width 43 height 36
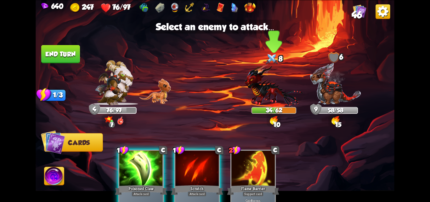
click at [286, 83] on img at bounding box center [273, 85] width 58 height 43
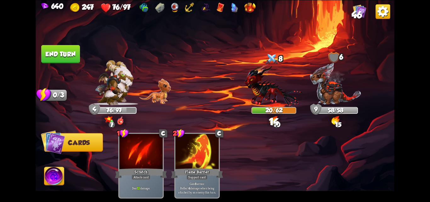
click at [70, 47] on button "End turn" at bounding box center [60, 54] width 39 height 19
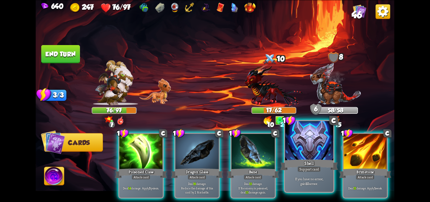
click at [307, 155] on div at bounding box center [309, 141] width 48 height 41
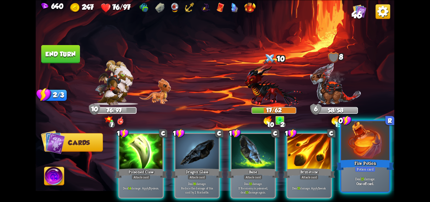
drag, startPoint x: 367, startPoint y: 157, endPoint x: 303, endPoint y: 105, distance: 82.3
click at [365, 156] on div at bounding box center [365, 141] width 48 height 41
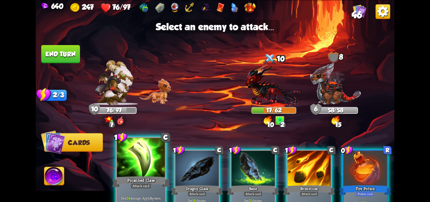
click at [140, 181] on div "Poisoned Claw" at bounding box center [141, 181] width 58 height 13
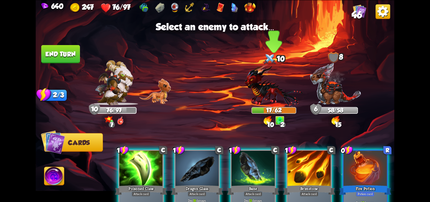
click at [273, 90] on img at bounding box center [273, 85] width 58 height 43
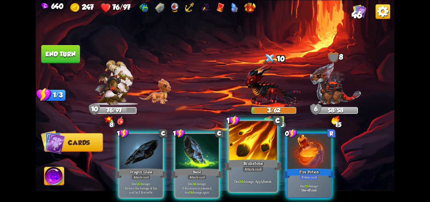
click at [268, 153] on div at bounding box center [253, 141] width 48 height 41
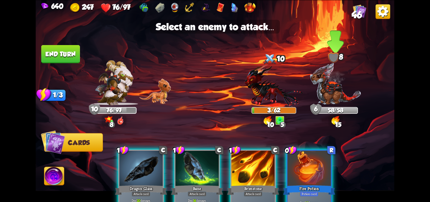
click at [334, 87] on img at bounding box center [335, 83] width 52 height 43
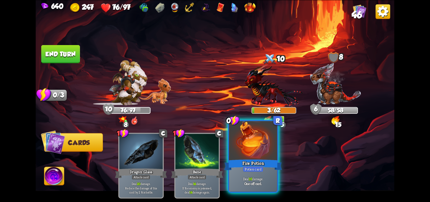
click at [258, 154] on div at bounding box center [253, 141] width 48 height 41
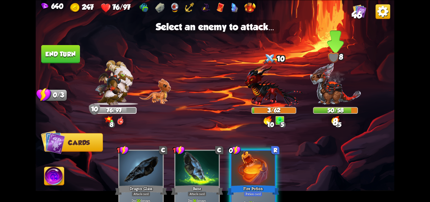
click at [327, 89] on img at bounding box center [335, 83] width 52 height 43
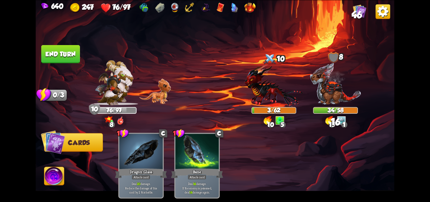
click at [56, 59] on button "End turn" at bounding box center [60, 54] width 39 height 18
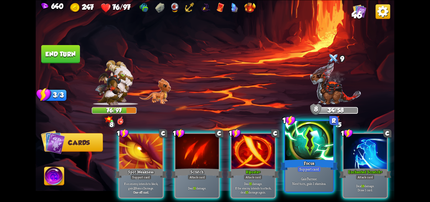
click at [298, 156] on div at bounding box center [309, 141] width 48 height 41
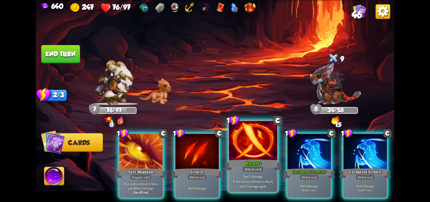
click at [246, 154] on div at bounding box center [253, 141] width 48 height 41
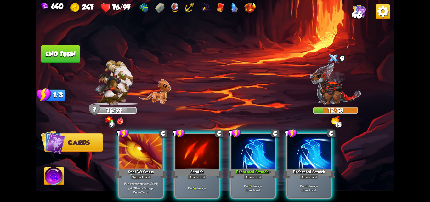
click at [38, 56] on img at bounding box center [215, 101] width 359 height 202
click at [49, 53] on button "End turn" at bounding box center [60, 54] width 39 height 18
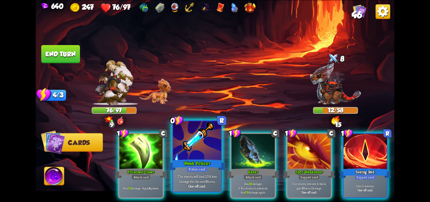
click at [194, 144] on div at bounding box center [197, 141] width 48 height 41
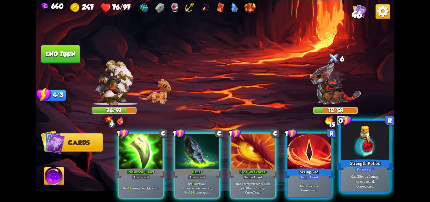
click at [372, 167] on div "Potion card" at bounding box center [364, 169] width 21 height 6
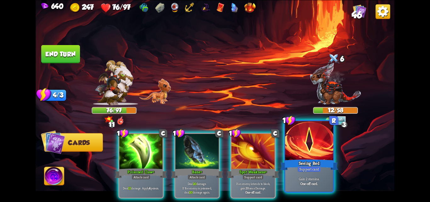
click at [307, 165] on div "Seeing Red" at bounding box center [309, 164] width 58 height 13
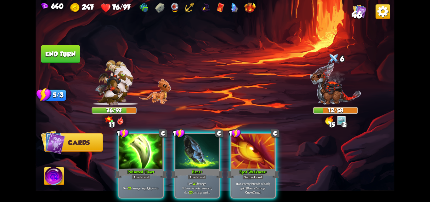
click at [69, 57] on button "End turn" at bounding box center [60, 54] width 39 height 19
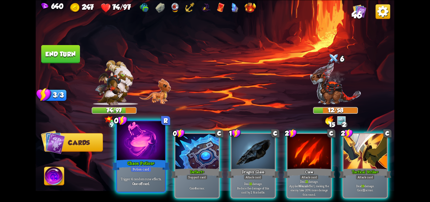
click at [131, 147] on div at bounding box center [141, 141] width 48 height 41
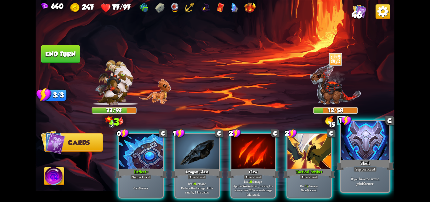
click at [364, 161] on div "Shell" at bounding box center [365, 164] width 58 height 13
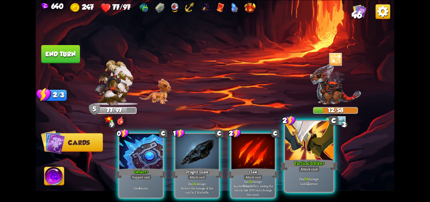
click at [321, 160] on div "Tactical Strike+" at bounding box center [309, 164] width 58 height 13
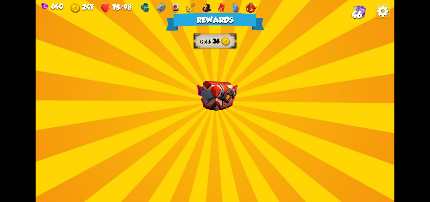
click at [219, 94] on img at bounding box center [217, 96] width 41 height 30
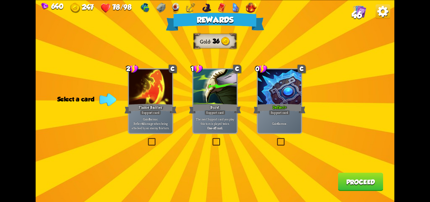
click at [275, 139] on label at bounding box center [275, 139] width 0 height 0
click at [0, 0] on input "checkbox" at bounding box center [0, 0] width 0 height 0
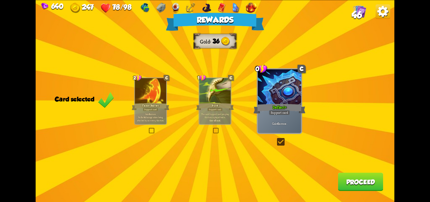
click at [353, 184] on button "Proceed" at bounding box center [359, 181] width 45 height 18
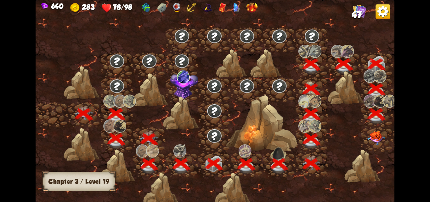
scroll to position [0, 96]
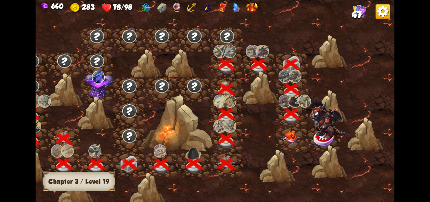
click at [290, 138] on img at bounding box center [291, 138] width 18 height 14
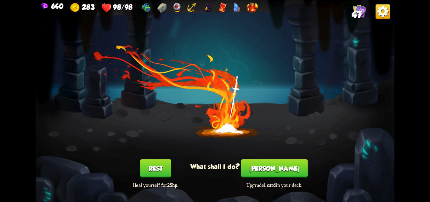
click at [270, 167] on button "[PERSON_NAME]" at bounding box center [274, 168] width 67 height 18
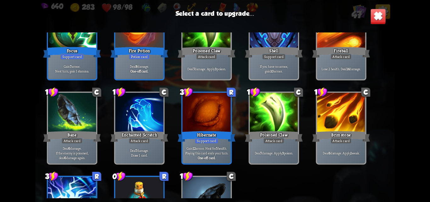
scroll to position [472, 0]
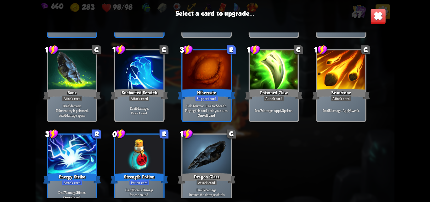
click at [211, 97] on div "Support card" at bounding box center [207, 98] width 24 height 6
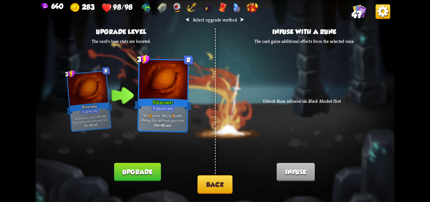
click at [205, 185] on button "Back" at bounding box center [214, 184] width 35 height 19
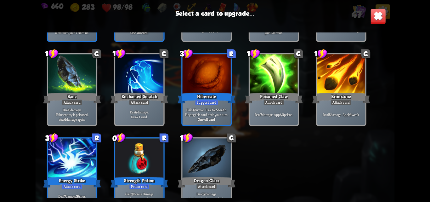
scroll to position [481, 0]
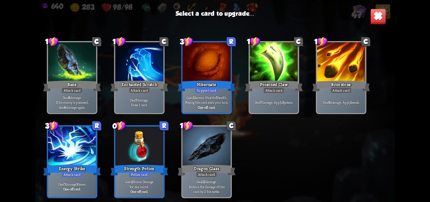
click at [148, 158] on div at bounding box center [139, 146] width 48 height 41
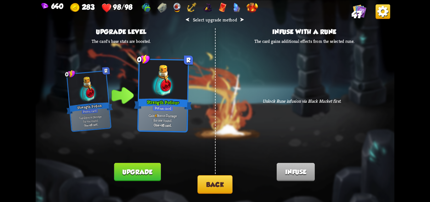
click at [138, 168] on button "Upgrade" at bounding box center [137, 171] width 47 height 18
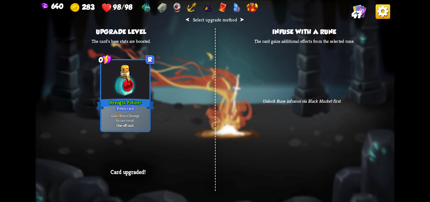
click at [210, 180] on div "⮜ Select upgrade method ⮞ Upgrade level The card's base stats are boosted. 0 R …" at bounding box center [215, 101] width 359 height 202
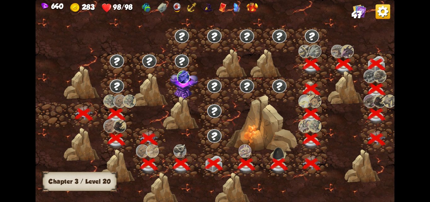
scroll to position [0, 96]
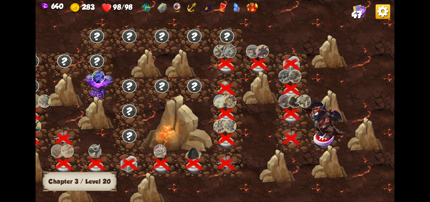
click at [329, 136] on img at bounding box center [327, 119] width 36 height 37
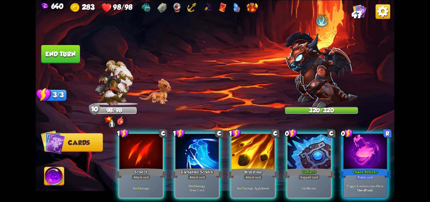
click at [324, 58] on img at bounding box center [321, 70] width 73 height 76
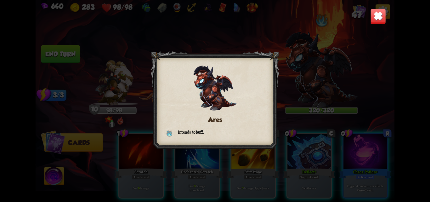
click at [379, 15] on img at bounding box center [378, 16] width 16 height 16
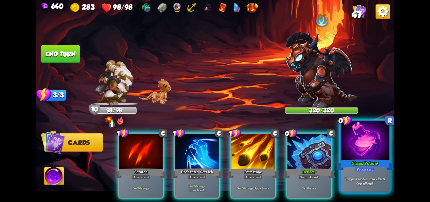
click at [352, 160] on div "Chaos Potion+" at bounding box center [365, 164] width 58 height 13
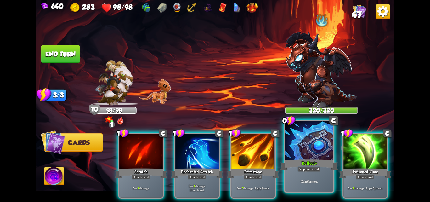
click at [311, 163] on div "Deflect+" at bounding box center [309, 164] width 58 height 13
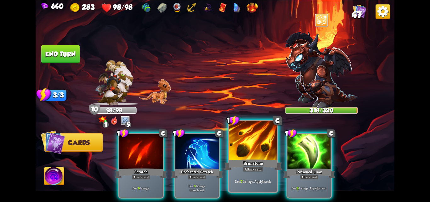
click at [265, 165] on div "Brimstone" at bounding box center [253, 164] width 58 height 13
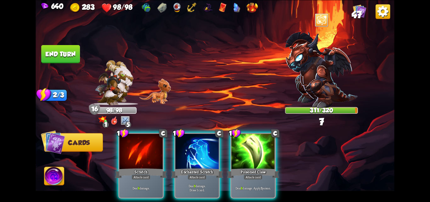
click at [265, 167] on div "Poisoned Claw" at bounding box center [253, 173] width 52 height 12
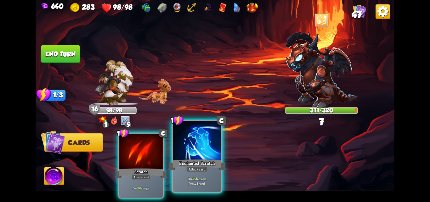
click at [215, 166] on div "Enchanted Scratch" at bounding box center [197, 164] width 58 height 13
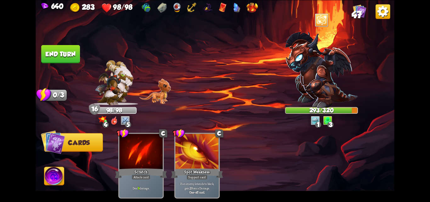
click at [75, 54] on button "End turn" at bounding box center [60, 54] width 39 height 18
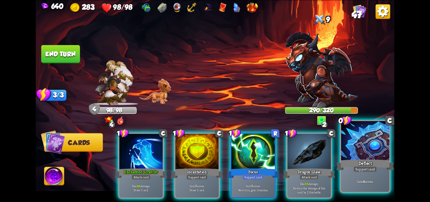
click at [364, 144] on div at bounding box center [365, 141] width 48 height 41
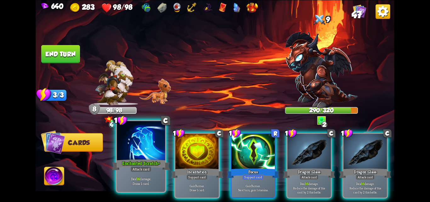
click at [146, 163] on div "Enchanted Scratch+" at bounding box center [141, 164] width 58 height 13
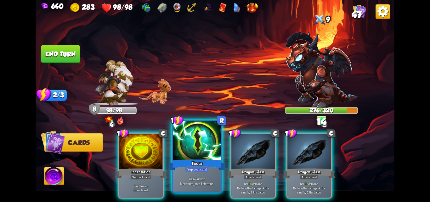
click at [183, 159] on div "Focus" at bounding box center [197, 164] width 58 height 13
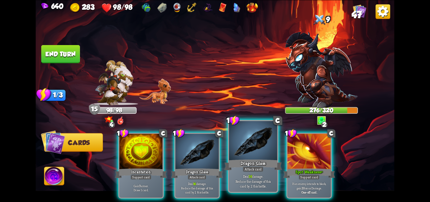
click at [259, 162] on div "Dragon Glass" at bounding box center [253, 164] width 58 height 13
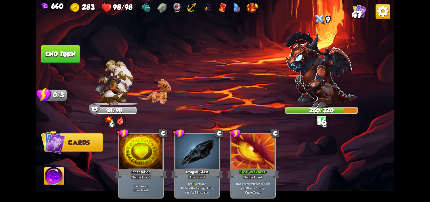
click at [70, 54] on button "End turn" at bounding box center [60, 54] width 39 height 18
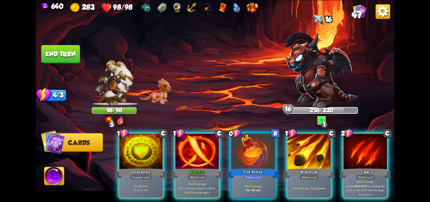
click at [308, 77] on img at bounding box center [321, 70] width 73 height 76
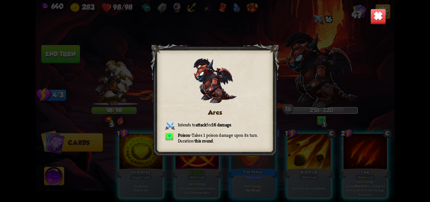
click at [376, 14] on img at bounding box center [378, 16] width 16 height 16
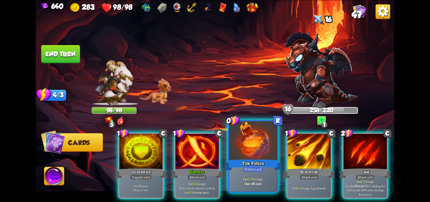
click at [259, 162] on div "Fire Potion" at bounding box center [253, 164] width 58 height 13
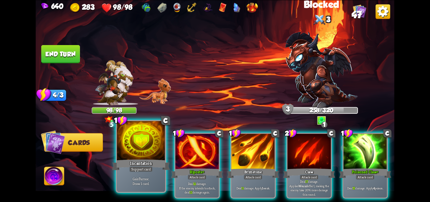
click at [135, 155] on div at bounding box center [141, 141] width 48 height 41
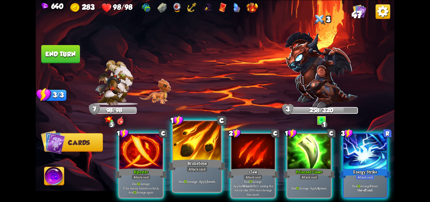
click at [192, 144] on div at bounding box center [197, 141] width 48 height 41
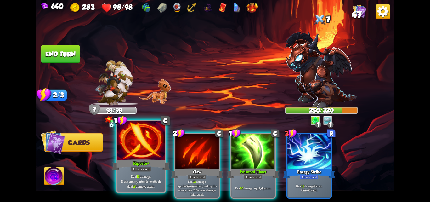
click at [139, 153] on div at bounding box center [141, 141] width 48 height 41
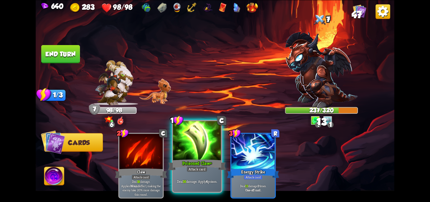
click at [203, 150] on div at bounding box center [197, 141] width 48 height 41
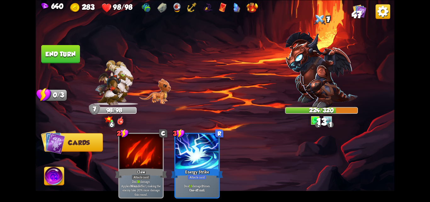
click at [45, 51] on button "End turn" at bounding box center [60, 54] width 39 height 18
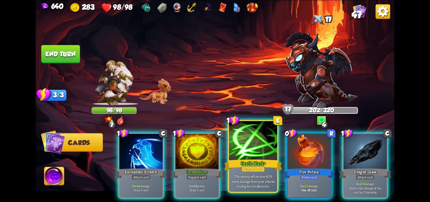
click at [259, 164] on div "Death Mark+" at bounding box center [253, 164] width 58 height 13
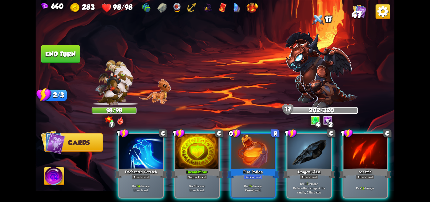
click at [259, 167] on div "Fire Potion" at bounding box center [253, 173] width 52 height 12
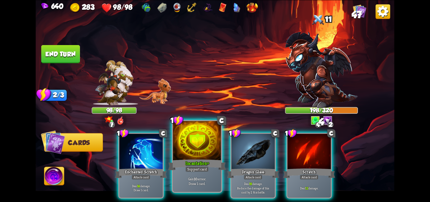
click at [179, 159] on div "Incantation+" at bounding box center [197, 164] width 58 height 13
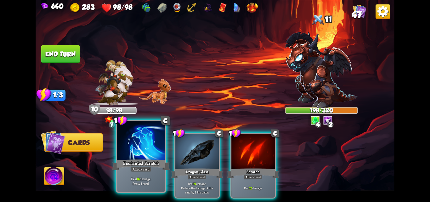
click at [127, 155] on div at bounding box center [141, 141] width 48 height 41
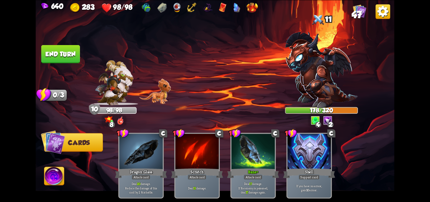
click at [51, 55] on button "End turn" at bounding box center [60, 54] width 39 height 18
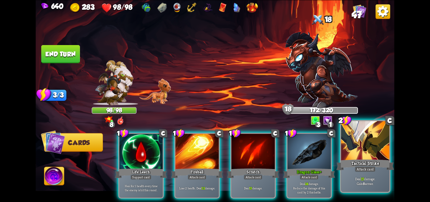
click at [364, 187] on div "Deal 15 damage. Gain 8 armor." at bounding box center [365, 180] width 48 height 21
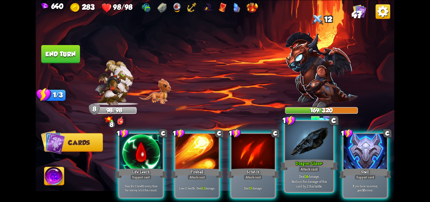
click at [314, 182] on p "Deal 24 damage. Reduce the damage of this card by 2 this battle." at bounding box center [309, 181] width 46 height 14
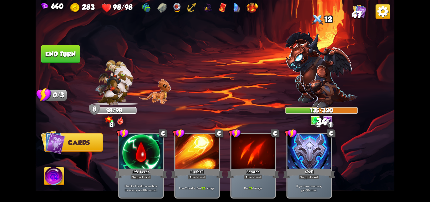
click at [56, 52] on button "End turn" at bounding box center [60, 54] width 39 height 18
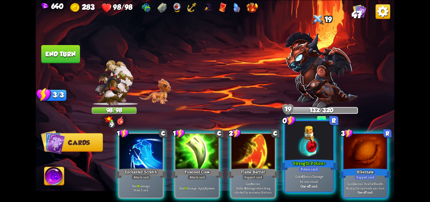
click at [301, 159] on div "Strength Potion+" at bounding box center [309, 164] width 58 height 13
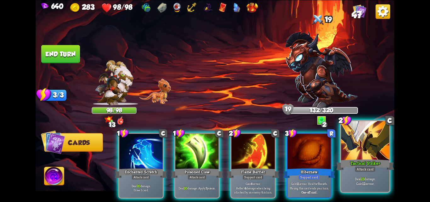
click at [361, 181] on p "Deal 23 damage. Gain 12 armor." at bounding box center [365, 180] width 46 height 9
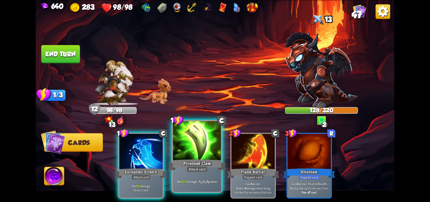
click at [194, 153] on div at bounding box center [197, 141] width 48 height 41
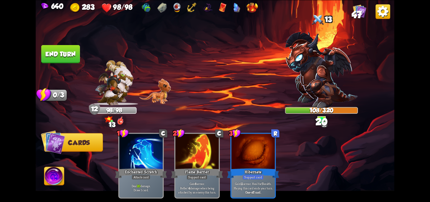
click at [71, 54] on button "End turn" at bounding box center [61, 54] width 40 height 19
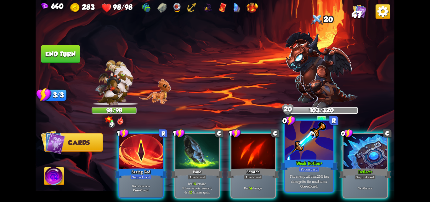
click at [318, 146] on div at bounding box center [309, 141] width 48 height 41
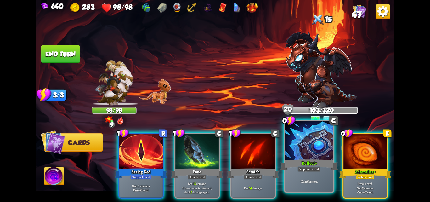
click at [307, 148] on div at bounding box center [309, 141] width 48 height 41
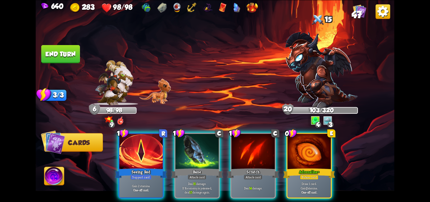
click at [307, 148] on div at bounding box center [308, 151] width 43 height 36
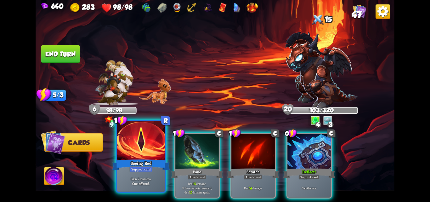
click at [149, 153] on div at bounding box center [141, 141] width 48 height 41
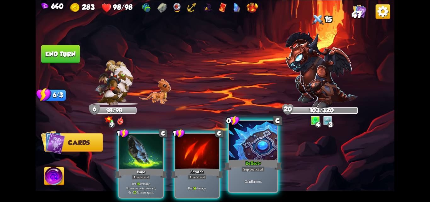
click at [243, 140] on div at bounding box center [253, 141] width 48 height 41
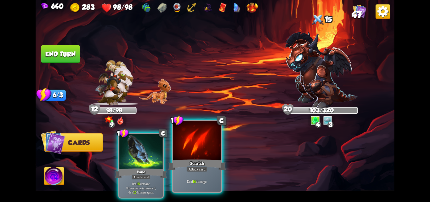
click at [184, 149] on div at bounding box center [197, 141] width 48 height 41
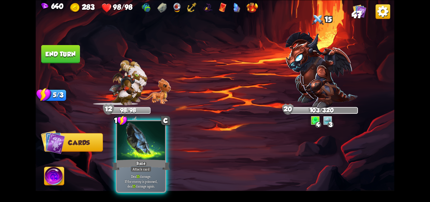
click at [141, 154] on div at bounding box center [141, 141] width 48 height 41
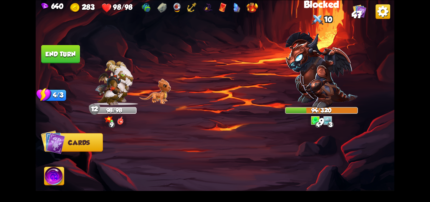
click at [65, 54] on button "End turn" at bounding box center [60, 54] width 39 height 18
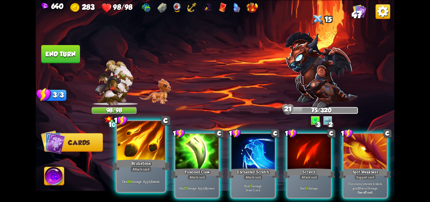
click at [142, 147] on div at bounding box center [141, 141] width 48 height 41
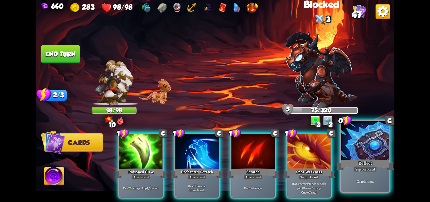
click at [376, 143] on div at bounding box center [365, 141] width 48 height 41
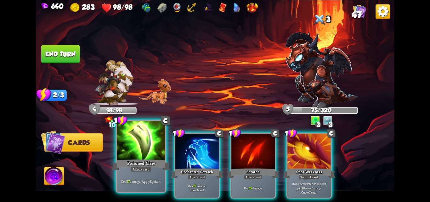
click at [143, 151] on div at bounding box center [141, 141] width 48 height 41
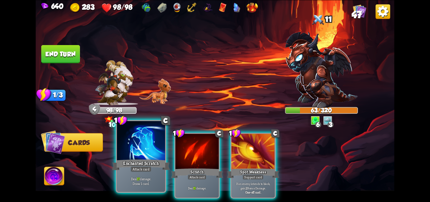
click at [138, 147] on div at bounding box center [141, 141] width 48 height 41
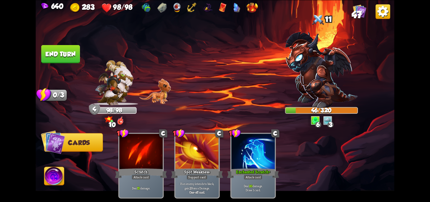
click at [72, 52] on button "End turn" at bounding box center [60, 54] width 39 height 18
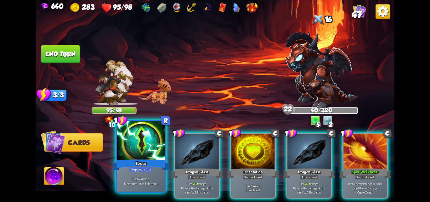
click at [144, 145] on div at bounding box center [141, 141] width 48 height 41
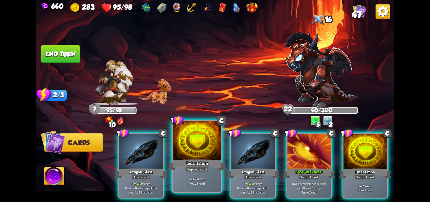
click at [177, 146] on div at bounding box center [197, 141] width 48 height 41
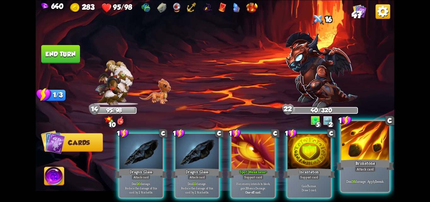
click at [359, 151] on div at bounding box center [365, 141] width 48 height 41
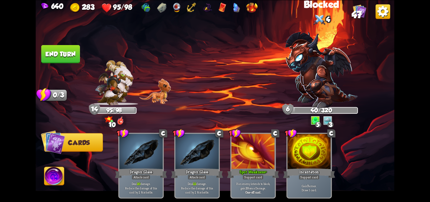
click at [57, 56] on button "End turn" at bounding box center [60, 54] width 39 height 18
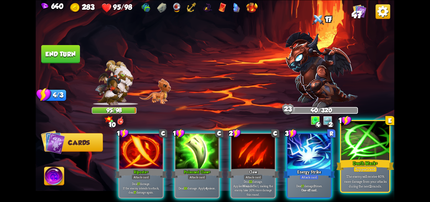
click at [353, 142] on div at bounding box center [365, 141] width 48 height 41
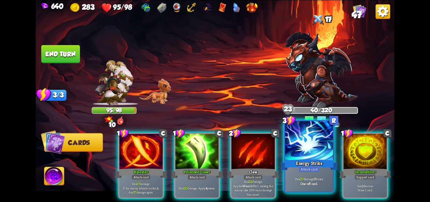
click at [316, 142] on div at bounding box center [309, 141] width 48 height 41
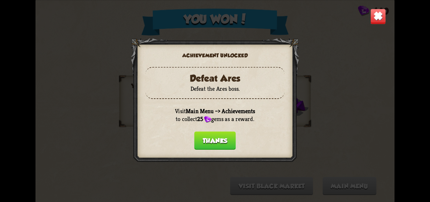
click at [224, 135] on button "Thanks" at bounding box center [215, 140] width 42 height 18
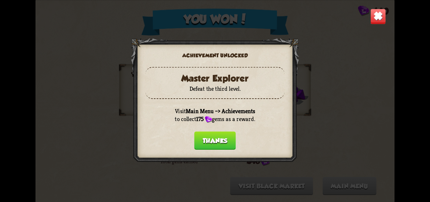
click at [224, 137] on button "Thanks" at bounding box center [215, 140] width 42 height 18
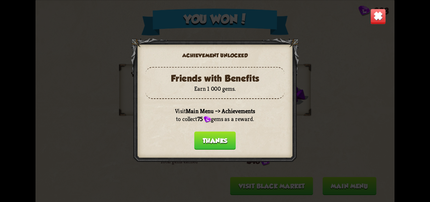
click at [224, 137] on button "Thanks" at bounding box center [215, 140] width 42 height 18
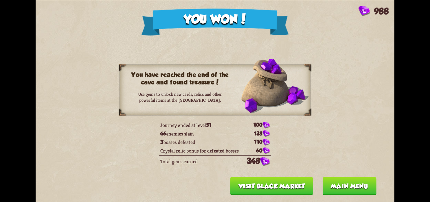
click at [290, 186] on button "Visit Black Market" at bounding box center [271, 185] width 83 height 18
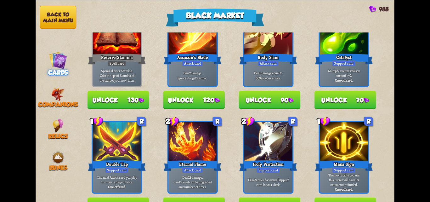
scroll to position [0, 0]
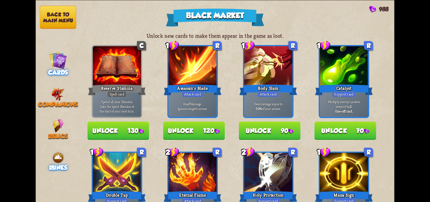
click at [54, 153] on img at bounding box center [58, 157] width 14 height 14
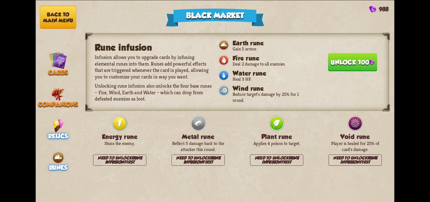
click at [59, 124] on img at bounding box center [58, 126] width 11 height 14
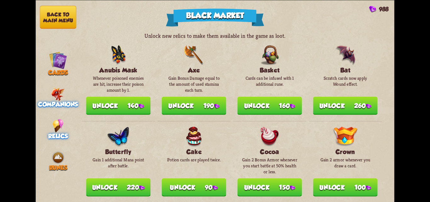
click at [55, 91] on img at bounding box center [58, 94] width 14 height 14
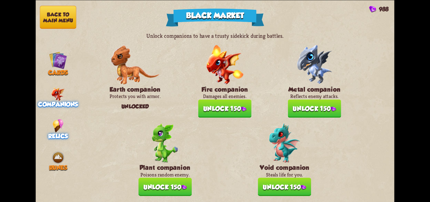
click at [61, 136] on span "Relics" at bounding box center [57, 135] width 19 height 7
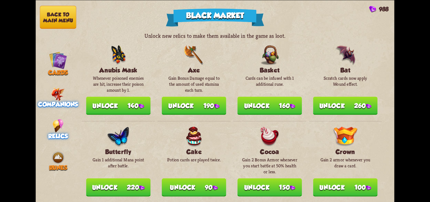
click at [54, 93] on img at bounding box center [58, 94] width 14 height 14
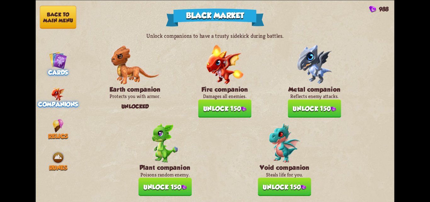
click at [64, 64] on img at bounding box center [58, 60] width 18 height 18
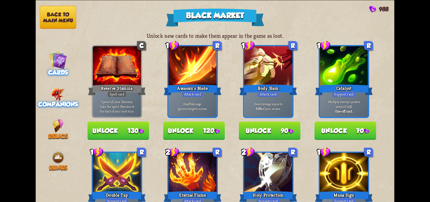
click at [59, 103] on span "Companions" at bounding box center [58, 104] width 40 height 7
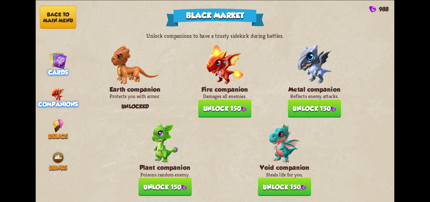
click at [57, 67] on img at bounding box center [58, 60] width 18 height 18
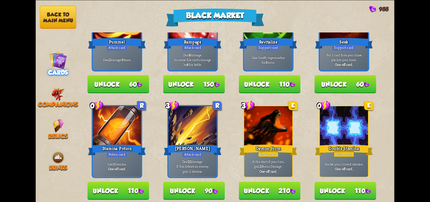
scroll to position [277, 0]
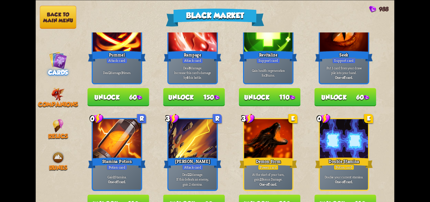
click at [271, 94] on button "Unlock 110" at bounding box center [270, 97] width 62 height 18
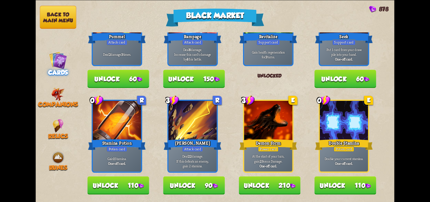
scroll to position [308, 0]
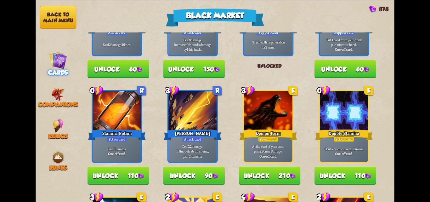
click at [339, 171] on button "Unlock 110" at bounding box center [345, 175] width 62 height 18
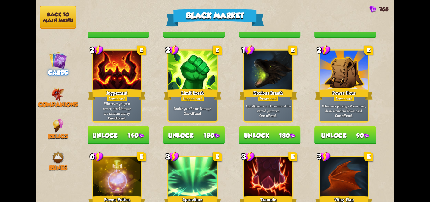
scroll to position [591, 0]
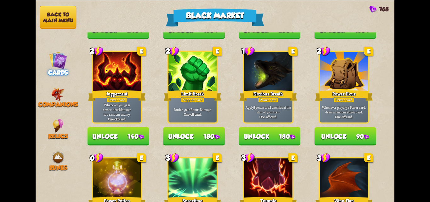
click at [202, 133] on button "Unlock 180" at bounding box center [194, 136] width 62 height 18
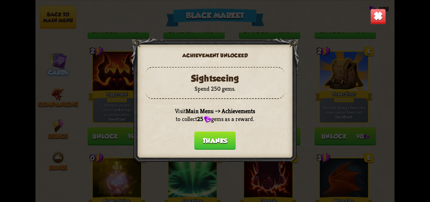
click at [210, 141] on button "Thanks" at bounding box center [215, 140] width 42 height 18
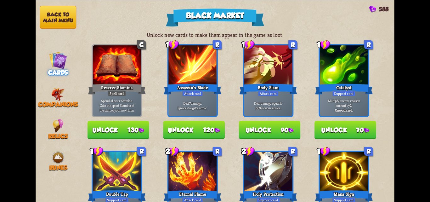
scroll to position [0, 0]
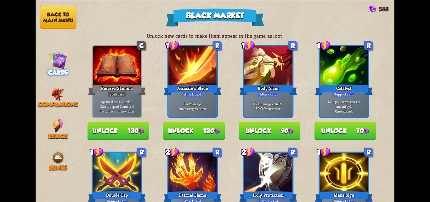
drag, startPoint x: 342, startPoint y: 129, endPoint x: 303, endPoint y: 129, distance: 39.6
click at [341, 129] on button "Unlock 70" at bounding box center [345, 130] width 62 height 18
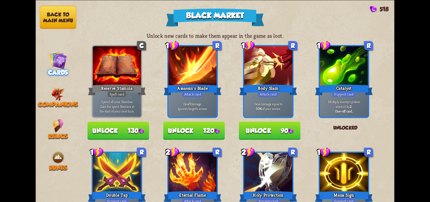
click at [278, 128] on button "Unlock 90" at bounding box center [270, 130] width 62 height 18
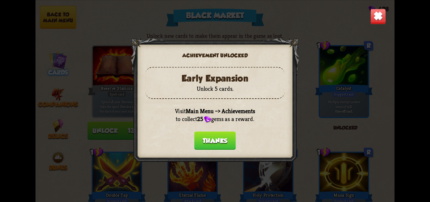
click at [221, 142] on button "Thanks" at bounding box center [215, 140] width 42 height 18
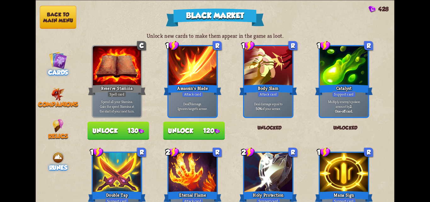
click at [48, 151] on div "Runes" at bounding box center [58, 160] width 45 height 20
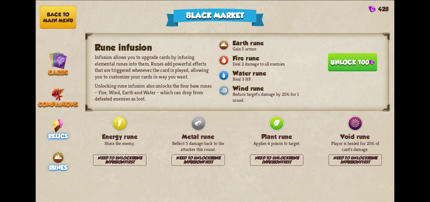
click at [61, 130] on img at bounding box center [58, 126] width 11 height 14
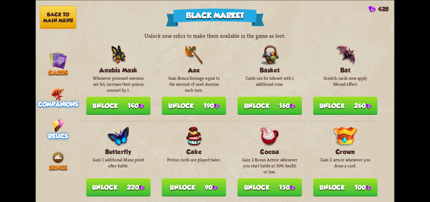
click at [63, 96] on img at bounding box center [58, 94] width 14 height 14
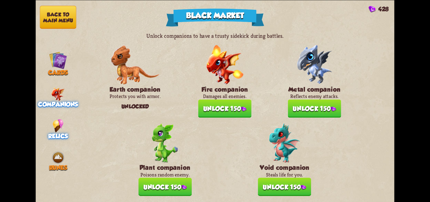
click at [53, 128] on img at bounding box center [58, 126] width 11 height 14
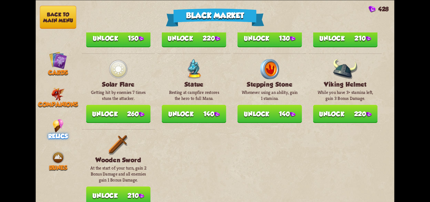
scroll to position [737, 0]
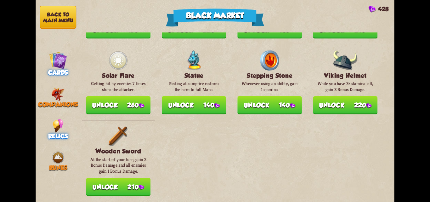
click at [45, 52] on div "Cards" at bounding box center [58, 63] width 45 height 25
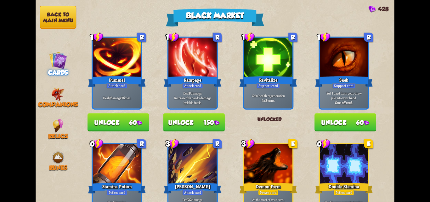
scroll to position [252, 0]
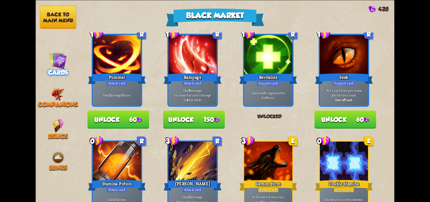
click at [198, 115] on button "Unlock 150" at bounding box center [194, 119] width 62 height 18
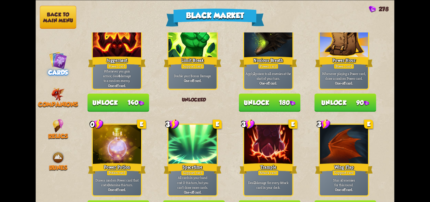
scroll to position [654, 0]
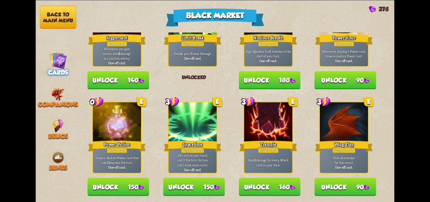
click at [103, 188] on button "Unlock 150" at bounding box center [118, 186] width 62 height 18
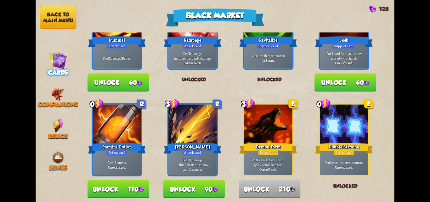
scroll to position [308, 0]
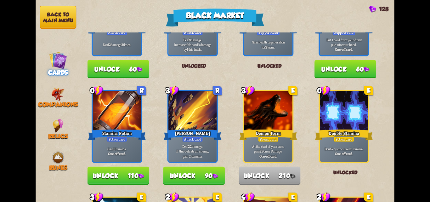
drag, startPoint x: 127, startPoint y: 165, endPoint x: 125, endPoint y: 171, distance: 6.4
click at [125, 170] on div "C Reserve Stamina Spell card Spend all your Stamina. [PERSON_NAME] the spent St…" at bounding box center [238, 137] width 314 height 745
click at [125, 171] on button "Unlock 110" at bounding box center [118, 175] width 62 height 18
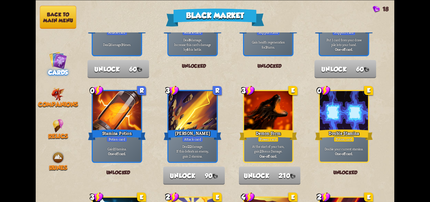
click at [49, 12] on button "Back to main menu" at bounding box center [58, 17] width 36 height 23
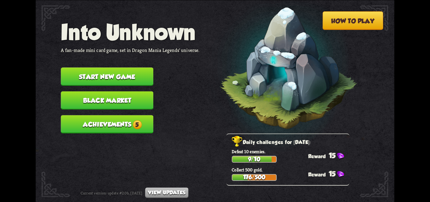
click at [112, 122] on button "Achievements 5" at bounding box center [107, 124] width 92 height 18
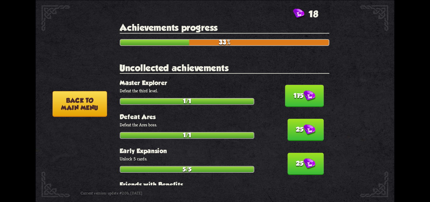
drag, startPoint x: 286, startPoint y: 98, endPoint x: 289, endPoint y: 116, distance: 18.1
click at [287, 100] on button "175" at bounding box center [304, 96] width 39 height 22
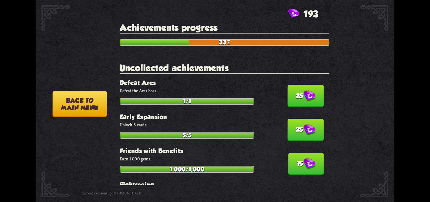
click at [289, 123] on button "25" at bounding box center [305, 130] width 36 height 22
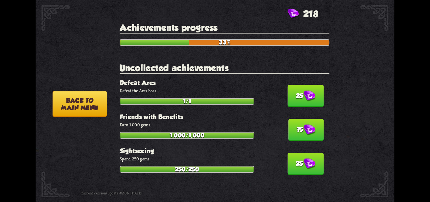
click at [305, 92] on img at bounding box center [309, 95] width 12 height 11
click at [303, 124] on img at bounding box center [309, 129] width 12 height 11
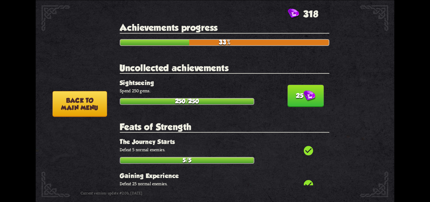
click at [303, 95] on img at bounding box center [309, 95] width 12 height 11
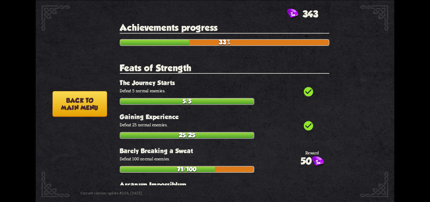
click at [73, 98] on button "Back to main menu" at bounding box center [80, 104] width 54 height 26
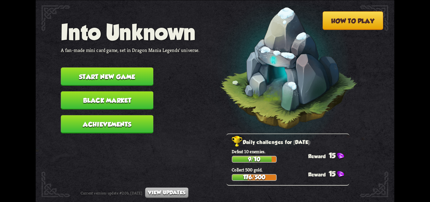
click at [108, 100] on button "Black Market" at bounding box center [107, 100] width 92 height 18
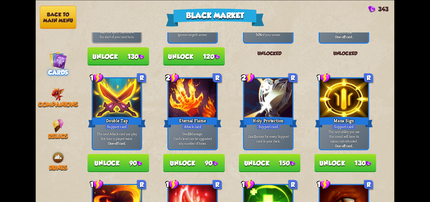
scroll to position [94, 0]
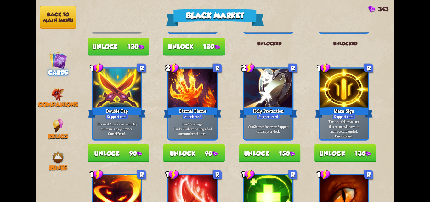
click at [134, 151] on button "Unlock 90" at bounding box center [118, 153] width 62 height 18
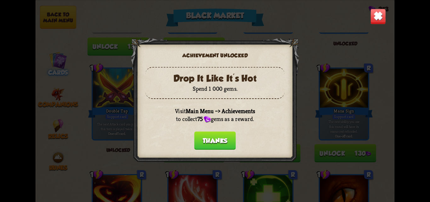
click at [216, 137] on button "Thanks" at bounding box center [215, 140] width 42 height 18
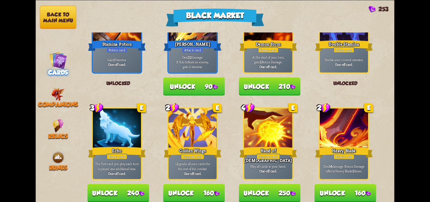
scroll to position [409, 0]
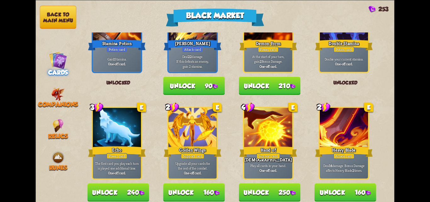
click at [201, 190] on button "Unlock 160" at bounding box center [194, 192] width 62 height 18
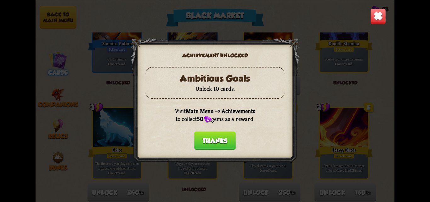
click at [219, 136] on button "Thanks" at bounding box center [215, 140] width 42 height 18
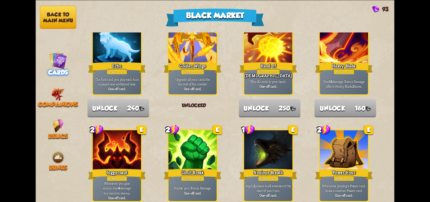
scroll to position [654, 0]
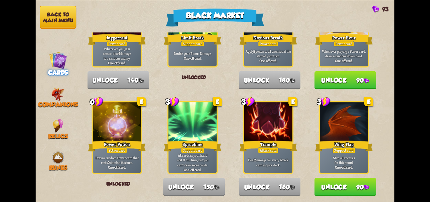
click at [57, 19] on button "Back to main menu" at bounding box center [58, 17] width 36 height 23
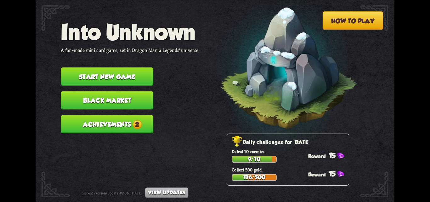
click at [118, 122] on button "Achievements 2" at bounding box center [107, 124] width 92 height 18
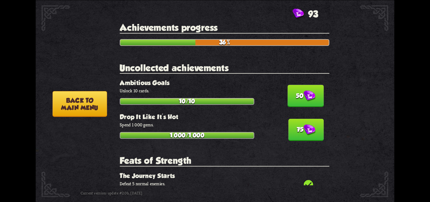
drag, startPoint x: 295, startPoint y: 94, endPoint x: 293, endPoint y: 106, distance: 12.1
click at [295, 95] on button "50" at bounding box center [305, 96] width 36 height 22
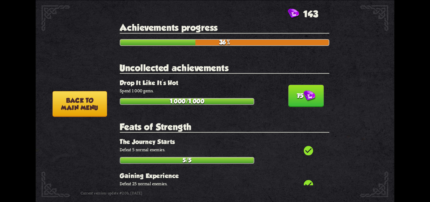
click at [292, 125] on h2 "Feats of Strength" at bounding box center [224, 126] width 209 height 11
click at [303, 92] on img at bounding box center [309, 95] width 12 height 11
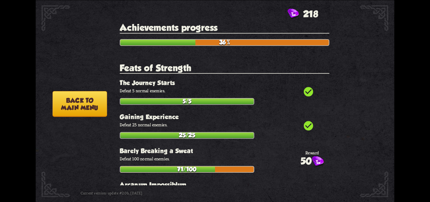
click at [79, 99] on button "Back to main menu" at bounding box center [80, 104] width 54 height 26
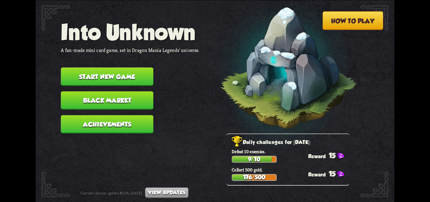
click at [110, 101] on button "Black Market" at bounding box center [107, 100] width 92 height 18
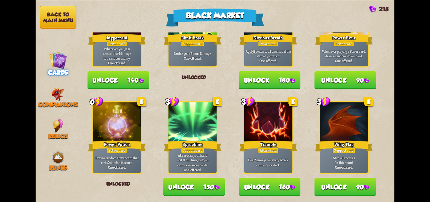
click at [328, 187] on button "Unlock 90" at bounding box center [345, 186] width 62 height 18
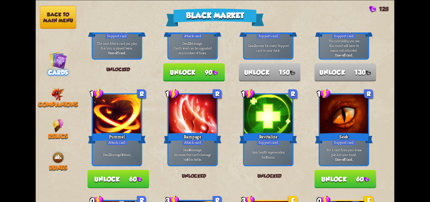
scroll to position [182, 0]
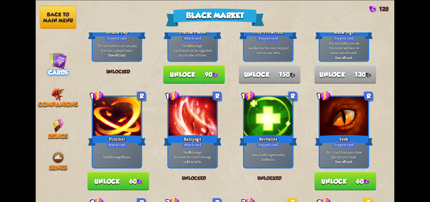
click at [327, 177] on button "Unlock 60" at bounding box center [345, 181] width 62 height 18
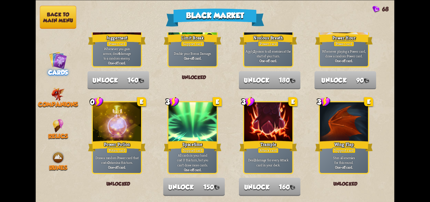
scroll to position [528, 0]
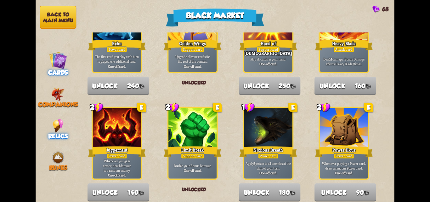
click at [54, 120] on img at bounding box center [58, 126] width 11 height 14
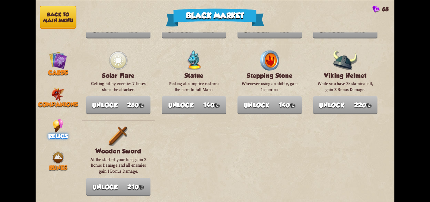
scroll to position [737, 0]
click at [54, 62] on img at bounding box center [58, 60] width 18 height 18
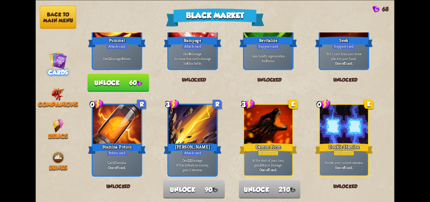
scroll to position [283, 0]
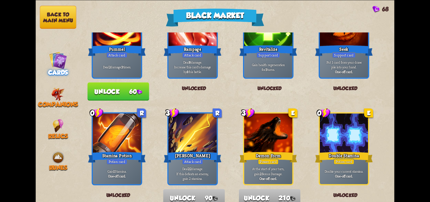
click at [129, 92] on button "Unlock 60" at bounding box center [118, 91] width 62 height 18
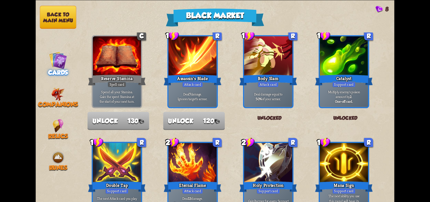
scroll to position [0, 0]
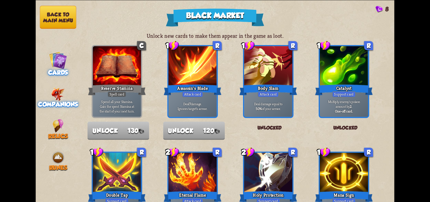
click at [43, 96] on div "Companions" at bounding box center [58, 97] width 45 height 20
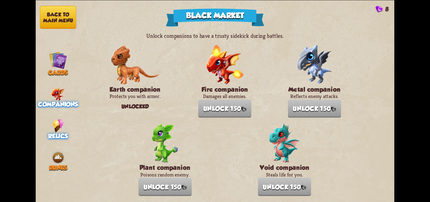
click at [67, 124] on div "Relics" at bounding box center [58, 129] width 45 height 20
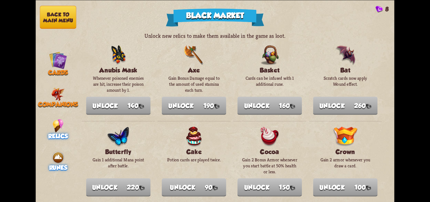
click at [55, 165] on span "Runes" at bounding box center [58, 167] width 18 height 7
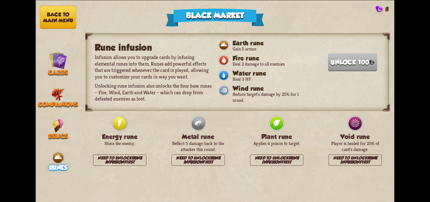
click at [60, 18] on button "Back to main menu" at bounding box center [58, 17] width 36 height 23
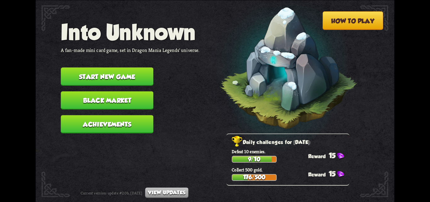
click at [120, 76] on button "Start new game" at bounding box center [107, 76] width 92 height 18
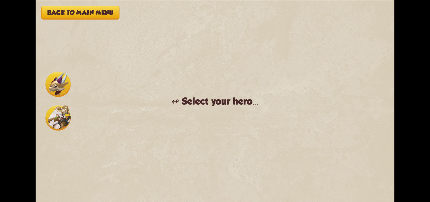
click at [44, 122] on div at bounding box center [58, 101] width 28 height 62
click at [58, 119] on img at bounding box center [57, 117] width 25 height 25
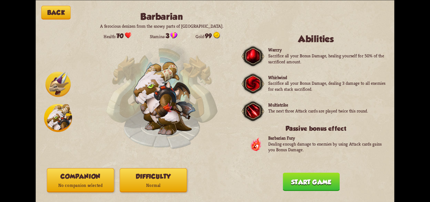
click at [61, 122] on img at bounding box center [58, 117] width 28 height 28
click at [91, 173] on button "Companion No companion selected" at bounding box center [80, 180] width 67 height 24
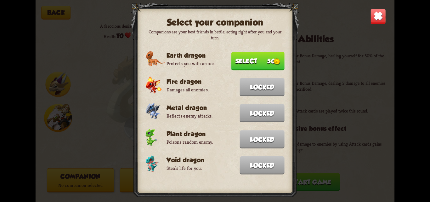
click at [267, 59] on button "Select 50" at bounding box center [257, 61] width 53 height 18
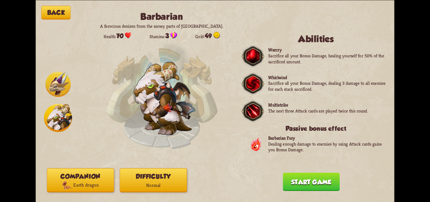
click at [167, 175] on button "Difficulty Normal" at bounding box center [153, 180] width 67 height 24
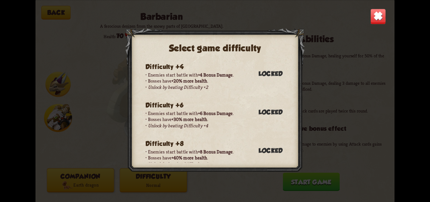
scroll to position [6, 0]
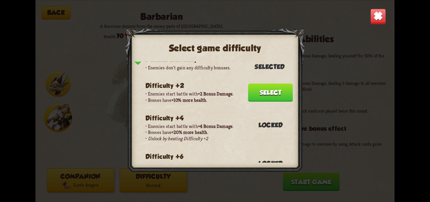
click at [264, 90] on button "Select" at bounding box center [270, 92] width 45 height 18
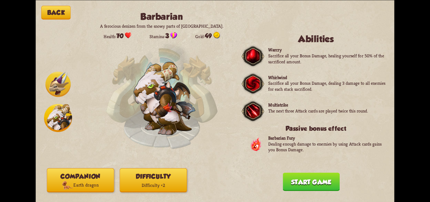
click at [308, 177] on button "Start game" at bounding box center [310, 181] width 57 height 18
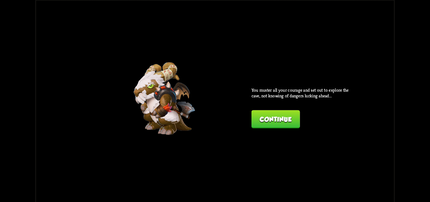
click at [258, 120] on button "Continue" at bounding box center [275, 119] width 48 height 18
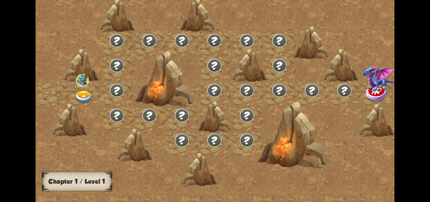
click at [84, 96] on img at bounding box center [84, 97] width 18 height 13
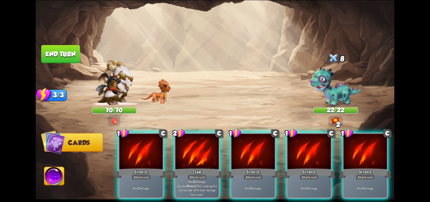
click at [325, 80] on img at bounding box center [335, 87] width 52 height 40
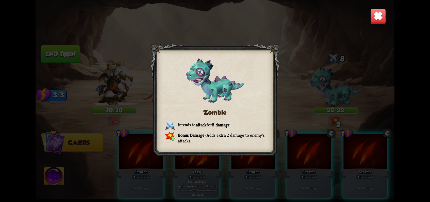
click at [379, 16] on img at bounding box center [378, 16] width 16 height 16
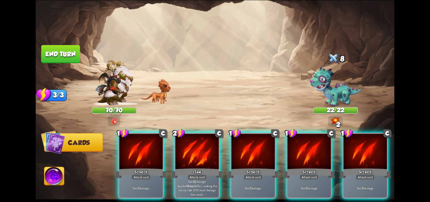
click at [208, 136] on div at bounding box center [196, 151] width 43 height 36
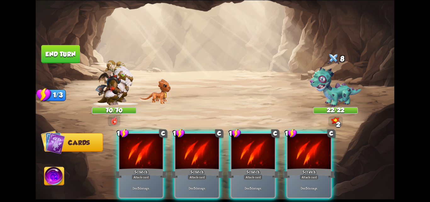
click at [208, 136] on div at bounding box center [196, 151] width 43 height 36
click at [208, 136] on div "1 C Scratch Attack card Deal 5 damage. 1 C Scratch Attack card Deal 5 damage. 1…" at bounding box center [250, 157] width 287 height 90
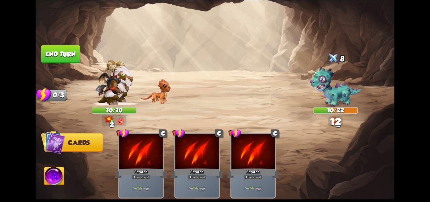
click at [63, 55] on button "End turn" at bounding box center [60, 54] width 39 height 18
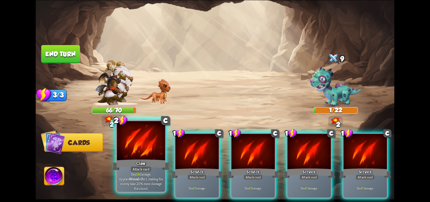
click at [127, 140] on div at bounding box center [141, 141] width 48 height 41
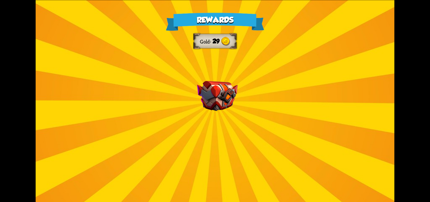
click at [204, 101] on img at bounding box center [217, 96] width 41 height 30
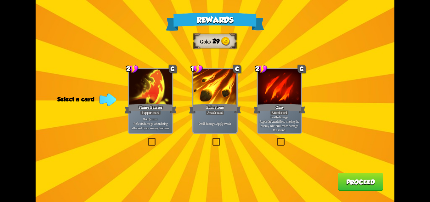
click at [147, 139] on label at bounding box center [147, 139] width 0 height 0
click at [0, 0] on input "checkbox" at bounding box center [0, 0] width 0 height 0
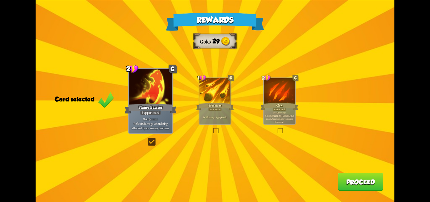
click at [353, 179] on button "Proceed" at bounding box center [359, 181] width 45 height 18
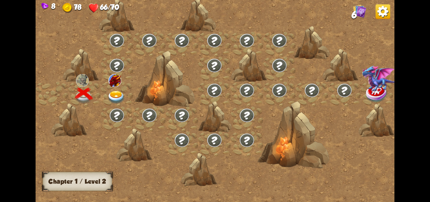
click at [114, 97] on img at bounding box center [116, 97] width 18 height 13
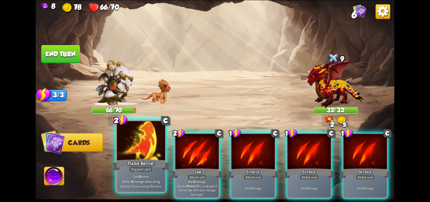
click at [140, 151] on div at bounding box center [141, 141] width 48 height 41
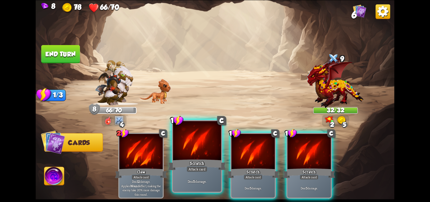
click at [203, 135] on div at bounding box center [197, 141] width 48 height 41
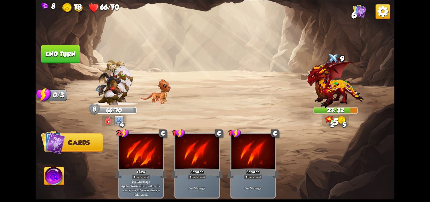
click at [64, 51] on button "End turn" at bounding box center [60, 54] width 39 height 18
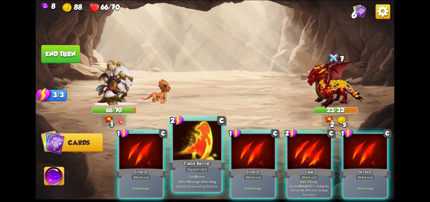
click at [207, 145] on div at bounding box center [197, 141] width 48 height 41
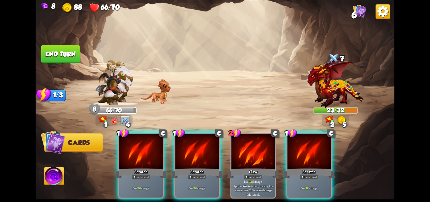
click at [207, 145] on div at bounding box center [196, 151] width 43 height 36
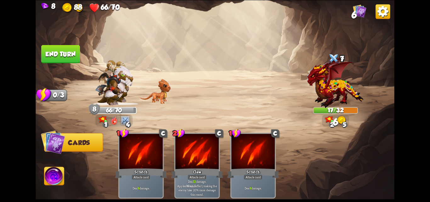
click at [69, 49] on button "End turn" at bounding box center [60, 54] width 39 height 18
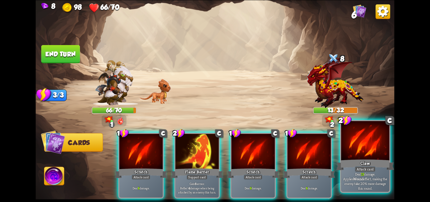
click at [366, 149] on div at bounding box center [365, 141] width 48 height 41
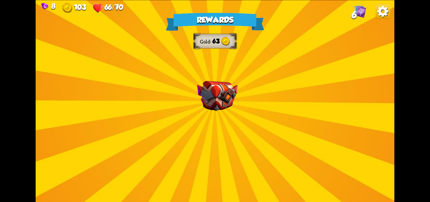
click at [241, 84] on div "Rewards Gold 63 Select a card 1 C Last Punch Attack card Deal 14 damage. Can on…" at bounding box center [215, 101] width 359 height 202
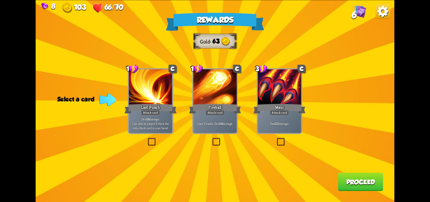
click at [147, 139] on label at bounding box center [147, 139] width 0 height 0
click at [0, 0] on input "checkbox" at bounding box center [0, 0] width 0 height 0
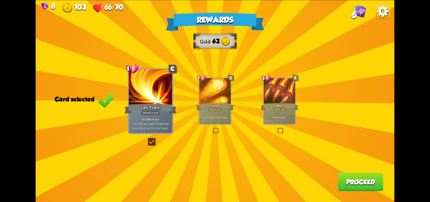
click at [357, 185] on button "Proceed" at bounding box center [359, 181] width 45 height 18
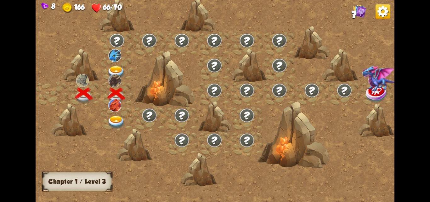
click at [115, 116] on img at bounding box center [116, 121] width 18 height 13
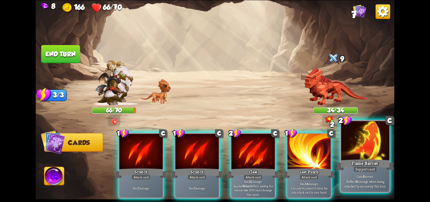
click at [371, 144] on div at bounding box center [365, 141] width 48 height 41
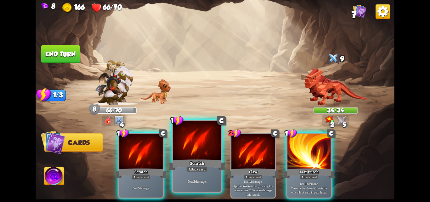
click at [197, 152] on div at bounding box center [197, 141] width 48 height 41
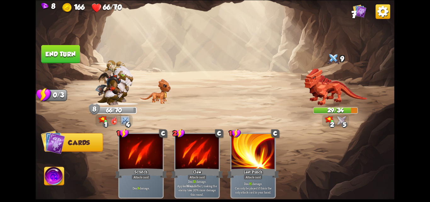
click at [69, 47] on button "End turn" at bounding box center [60, 54] width 39 height 18
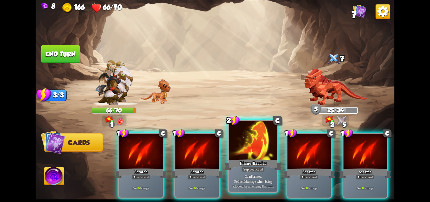
click at [245, 141] on div at bounding box center [253, 141] width 48 height 41
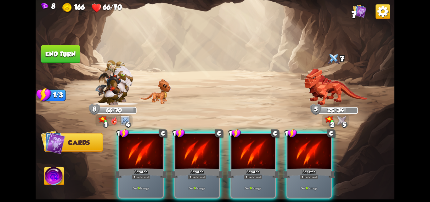
click at [245, 141] on div at bounding box center [252, 151] width 43 height 36
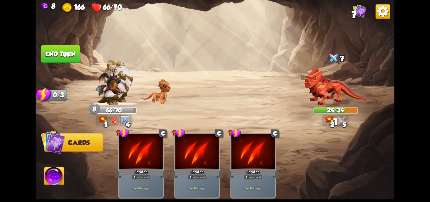
click at [64, 53] on button "End turn" at bounding box center [60, 54] width 39 height 18
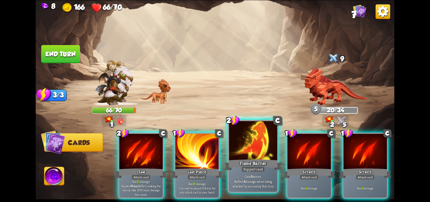
click at [249, 136] on div at bounding box center [253, 141] width 48 height 41
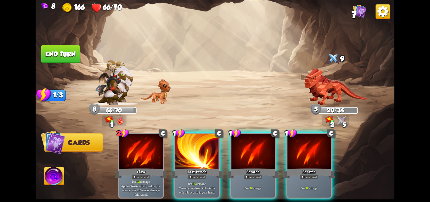
click at [249, 136] on div at bounding box center [252, 151] width 43 height 36
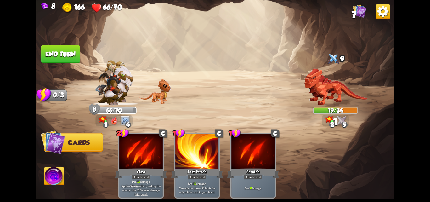
click at [67, 56] on button "End turn" at bounding box center [60, 54] width 39 height 18
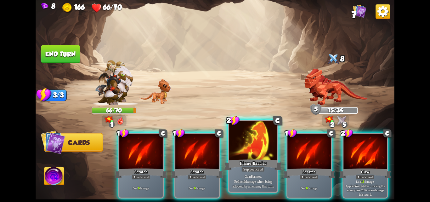
click at [241, 141] on div at bounding box center [253, 141] width 48 height 41
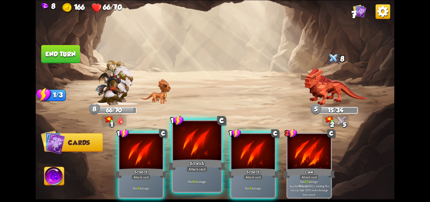
click at [183, 162] on div "Scratch" at bounding box center [197, 164] width 58 height 13
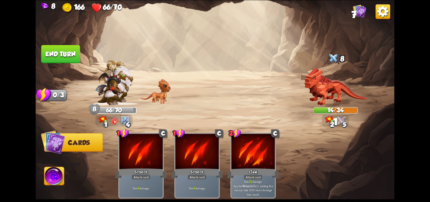
click at [67, 52] on button "End turn" at bounding box center [60, 54] width 39 height 19
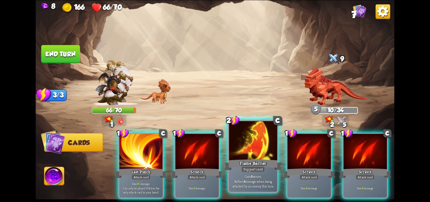
click at [240, 145] on div at bounding box center [253, 141] width 48 height 41
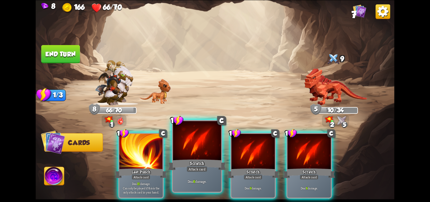
click at [182, 156] on div at bounding box center [197, 141] width 48 height 41
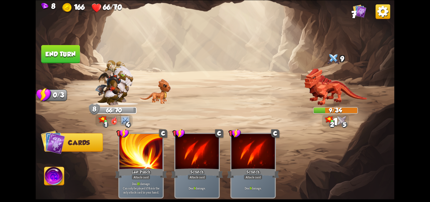
click at [60, 53] on button "End turn" at bounding box center [60, 54] width 39 height 18
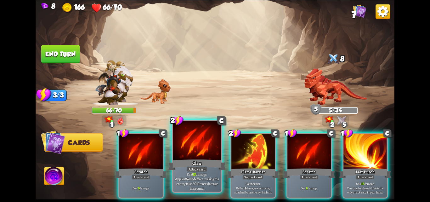
click at [197, 139] on div at bounding box center [197, 141] width 48 height 41
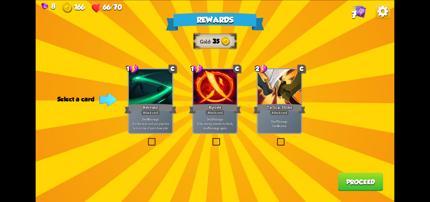
click at [278, 116] on div "Deal 7 damage. Gain 8 armor." at bounding box center [279, 123] width 43 height 19
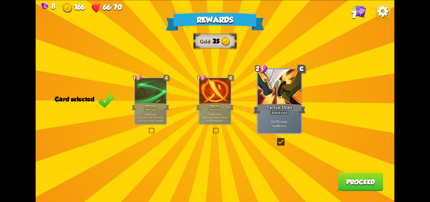
click at [355, 179] on button "Proceed" at bounding box center [359, 181] width 45 height 18
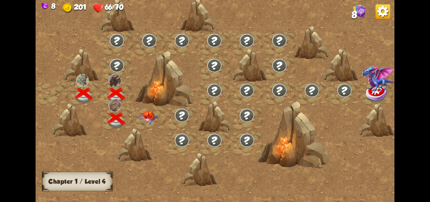
click at [149, 115] on img at bounding box center [149, 117] width 18 height 14
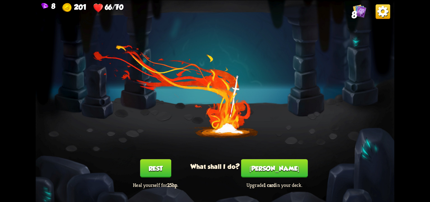
click at [271, 166] on button "[PERSON_NAME]" at bounding box center [274, 168] width 67 height 18
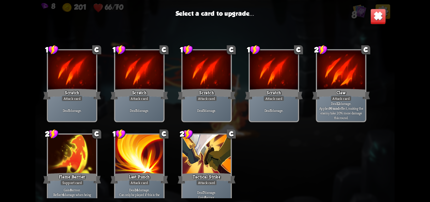
scroll to position [9, 0]
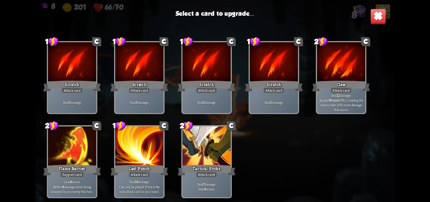
click at [67, 159] on div at bounding box center [72, 146] width 48 height 41
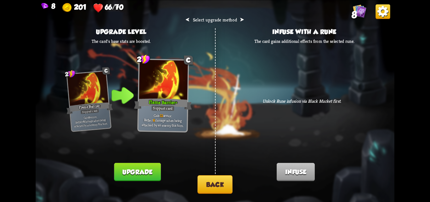
click at [139, 169] on button "Upgrade" at bounding box center [137, 171] width 47 height 18
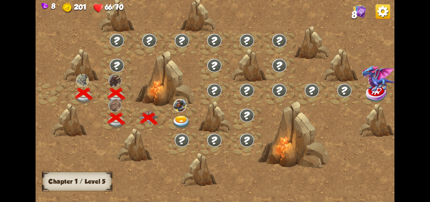
click at [172, 118] on div at bounding box center [181, 118] width 32 height 25
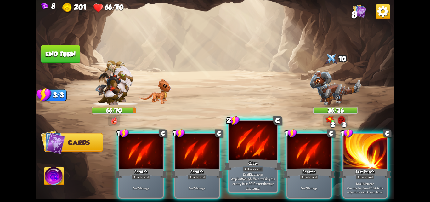
click at [271, 150] on div at bounding box center [253, 141] width 48 height 41
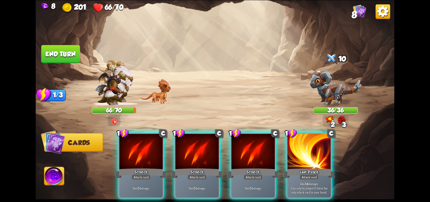
click at [271, 150] on div at bounding box center [252, 151] width 43 height 36
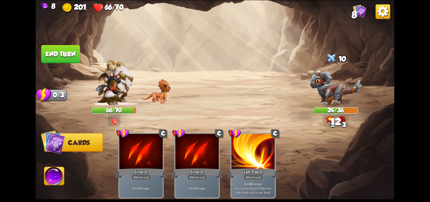
click at [62, 47] on button "End turn" at bounding box center [60, 54] width 39 height 18
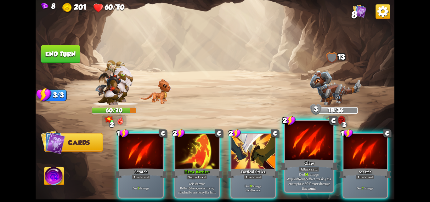
click at [299, 141] on div at bounding box center [309, 141] width 48 height 41
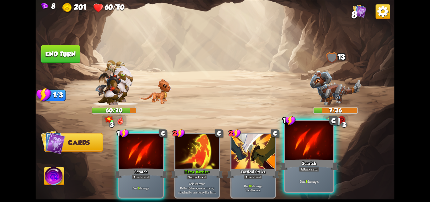
click at [298, 139] on div at bounding box center [309, 141] width 48 height 41
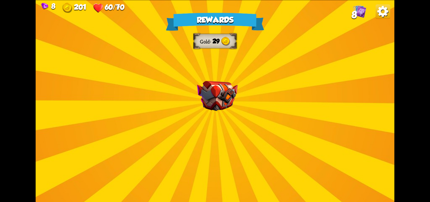
click at [251, 102] on div "Rewards Gold 29 Select a card 0 C Growl Attack card Deal 4 damage. 1 C Incantat…" at bounding box center [215, 101] width 359 height 202
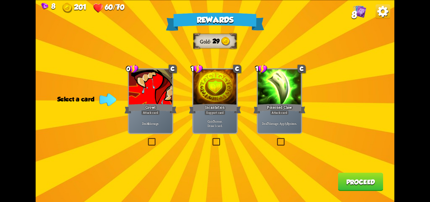
click at [211, 139] on label at bounding box center [211, 139] width 0 height 0
click at [0, 0] on input "checkbox" at bounding box center [0, 0] width 0 height 0
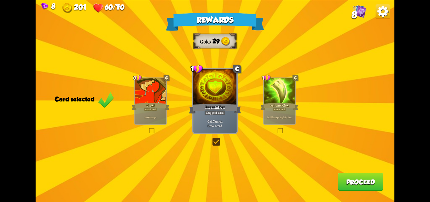
click at [344, 185] on button "Proceed" at bounding box center [359, 181] width 45 height 18
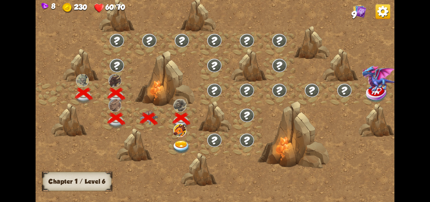
click at [181, 139] on div at bounding box center [181, 143] width 32 height 25
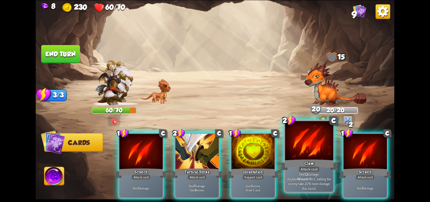
click at [304, 148] on div at bounding box center [309, 141] width 48 height 41
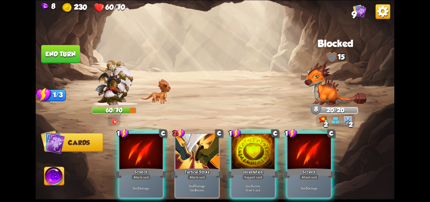
click at [304, 148] on div at bounding box center [308, 151] width 43 height 36
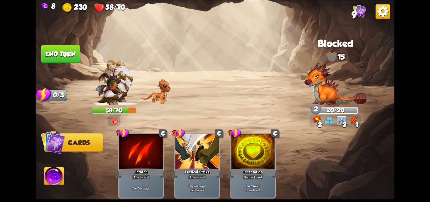
click at [62, 56] on button "End turn" at bounding box center [60, 54] width 39 height 18
